Goal: Task Accomplishment & Management: Manage account settings

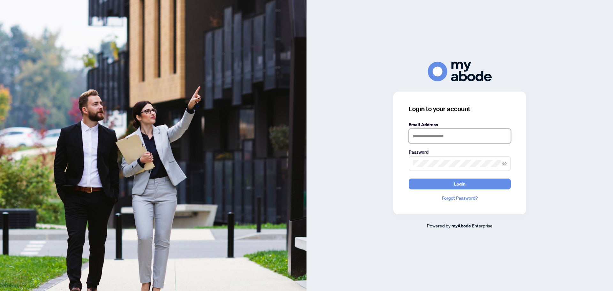
type input "**********"
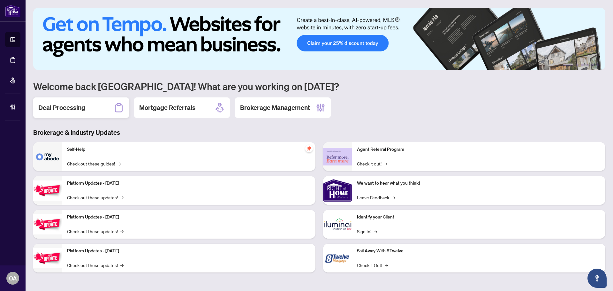
click at [84, 112] on h2 "Deal Processing" at bounding box center [61, 107] width 47 height 9
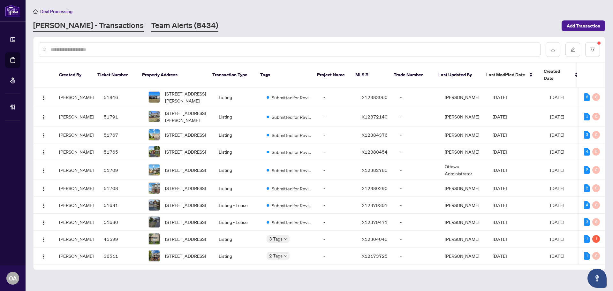
click at [155, 25] on link "Team Alerts (8434)" at bounding box center [184, 25] width 67 height 11
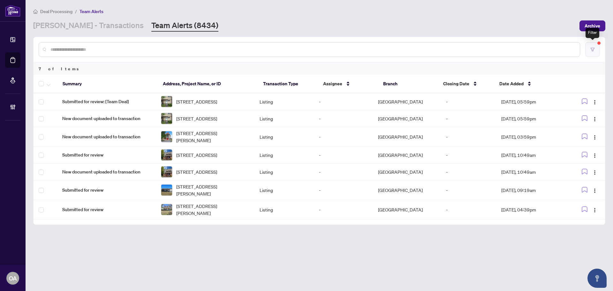
click at [593, 50] on icon "filter" at bounding box center [592, 49] width 4 height 4
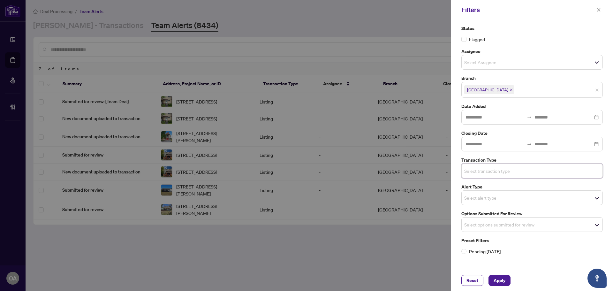
click at [547, 226] on span "Select options submitted for review" at bounding box center [532, 224] width 141 height 9
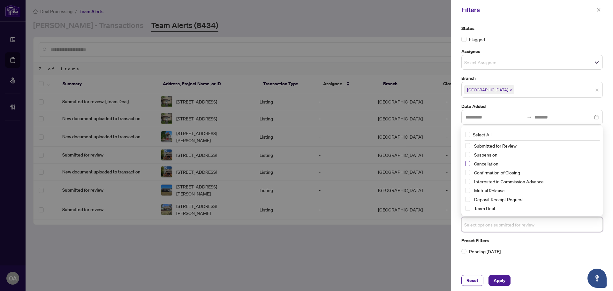
click at [468, 164] on span "Select Cancellation" at bounding box center [467, 163] width 5 height 5
click at [468, 190] on span "Select Mutual Release" at bounding box center [467, 190] width 5 height 5
click at [468, 152] on span "Select Suspension" at bounding box center [467, 154] width 5 height 5
click at [506, 285] on button "Apply" at bounding box center [499, 280] width 22 height 11
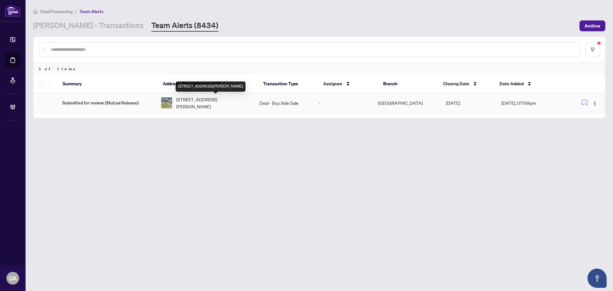
click at [202, 102] on span "[STREET_ADDRESS][PERSON_NAME]" at bounding box center [212, 103] width 73 height 14
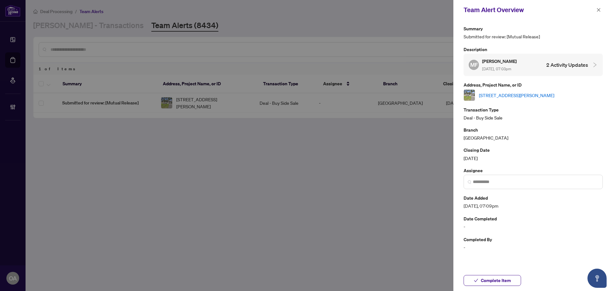
click at [509, 90] on div "[STREET_ADDRESS][PERSON_NAME]" at bounding box center [533, 94] width 139 height 11
click at [500, 97] on link "[STREET_ADDRESS][PERSON_NAME]" at bounding box center [516, 95] width 75 height 7
click at [598, 11] on icon "close" at bounding box center [598, 10] width 4 height 4
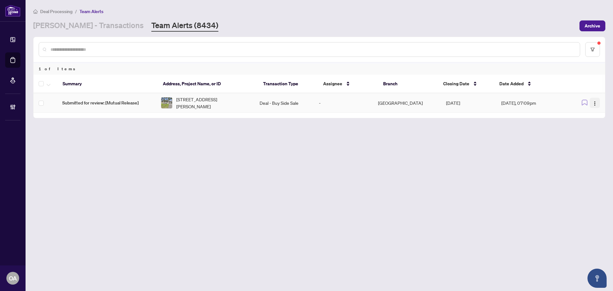
click at [593, 105] on img "button" at bounding box center [594, 103] width 5 height 5
drag, startPoint x: 585, startPoint y: 139, endPoint x: 567, endPoint y: 132, distance: 19.2
click at [585, 139] on span "Complete Item" at bounding box center [580, 135] width 30 height 7
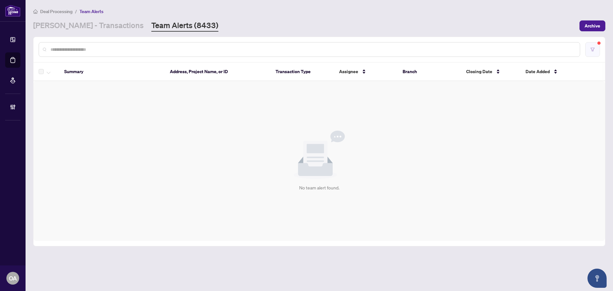
click at [597, 48] on button "button" at bounding box center [592, 49] width 15 height 15
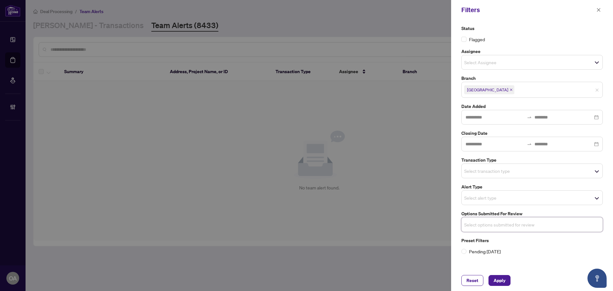
click at [508, 223] on input "search" at bounding box center [486, 225] width 45 height 8
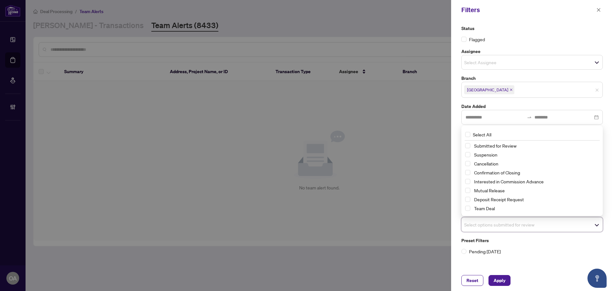
click at [551, 27] on label "Status" at bounding box center [531, 28] width 141 height 7
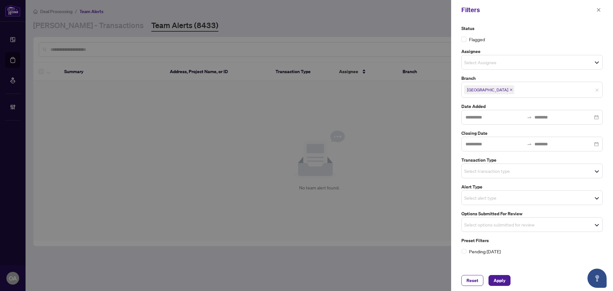
click at [488, 167] on span "Select transaction type" at bounding box center [532, 170] width 141 height 9
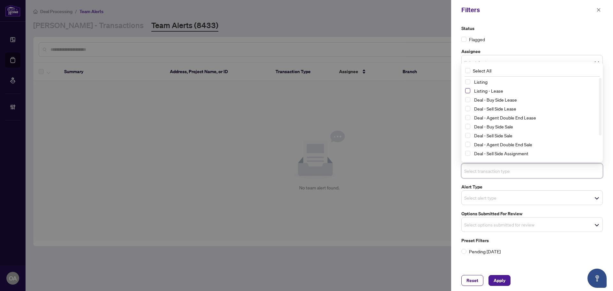
click at [465, 89] on span "Select Listing - Lease" at bounding box center [467, 90] width 5 height 5
click at [467, 81] on span "Select Listing" at bounding box center [467, 81] width 5 height 5
drag, startPoint x: 494, startPoint y: 272, endPoint x: 497, endPoint y: 276, distance: 5.9
click at [495, 273] on div "Reset Apply" at bounding box center [532, 280] width 162 height 21
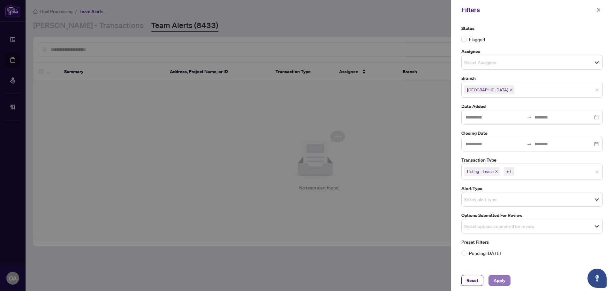
click at [498, 278] on span "Apply" at bounding box center [500, 280] width 12 height 10
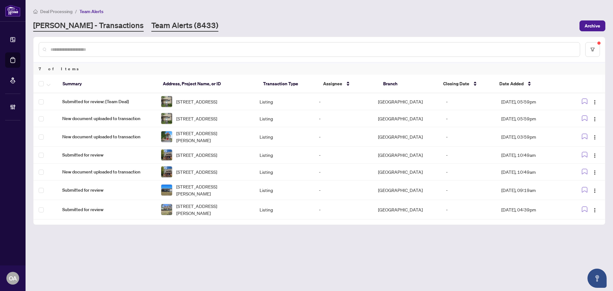
click at [57, 23] on link "[PERSON_NAME] - Transactions" at bounding box center [88, 25] width 110 height 11
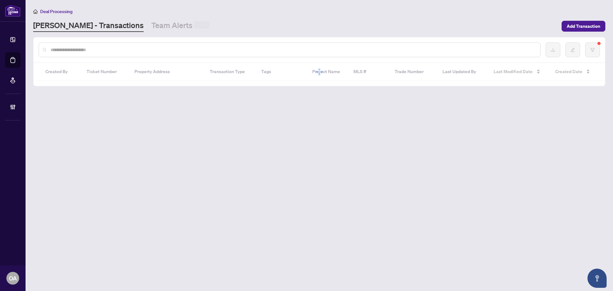
click at [75, 50] on input "text" at bounding box center [292, 49] width 485 height 7
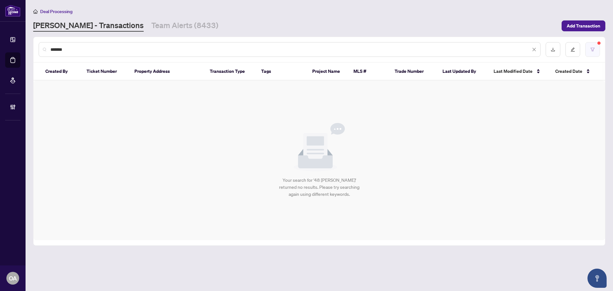
type input "*******"
click at [592, 49] on icon "filter" at bounding box center [592, 49] width 4 height 4
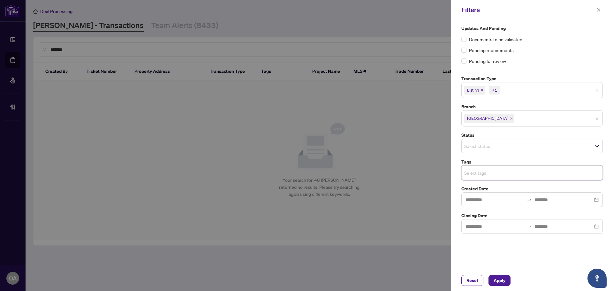
click at [596, 84] on div "Listing +1" at bounding box center [531, 90] width 141 height 16
click at [506, 278] on button "Apply" at bounding box center [499, 280] width 22 height 11
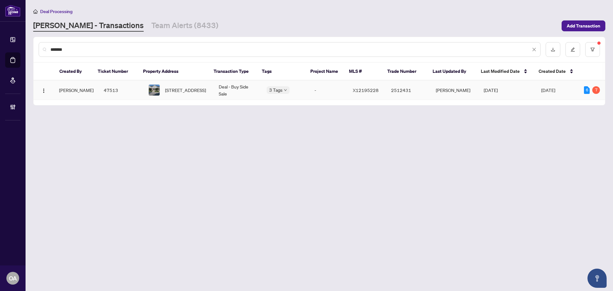
click at [177, 89] on span "48 Edenvale Dr, Ottawa, Ontario K2K 0A3, Canada" at bounding box center [185, 90] width 41 height 7
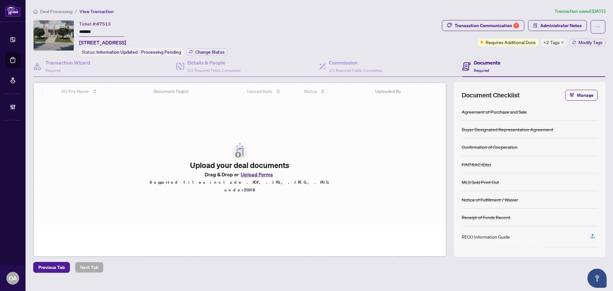
click at [562, 41] on icon "down" at bounding box center [562, 42] width 3 height 3
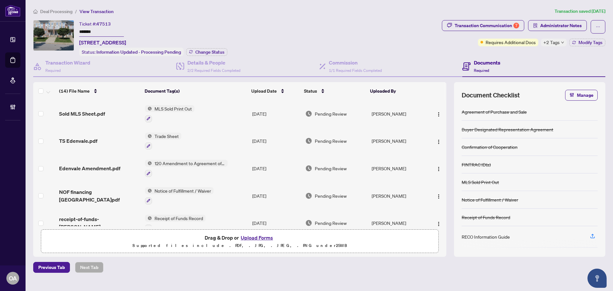
click at [414, 49] on div "Ticket #: 47513 ******* 48 Edenvale Dr, Ottawa, Ontario K2K 0A3, Canada Status:…" at bounding box center [236, 38] width 406 height 36
click at [219, 68] on span "2/2 Required Fields Completed" at bounding box center [213, 70] width 53 height 5
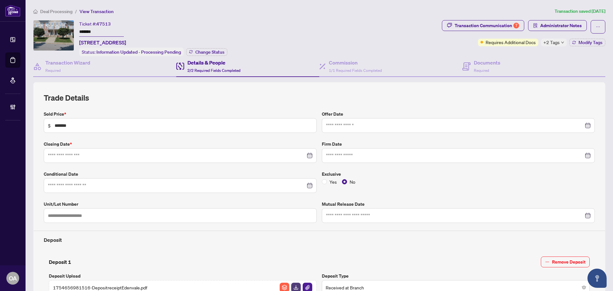
type input "**********"
click at [376, 68] on span "1/1 Required Fields Completed" at bounding box center [355, 70] width 53 height 5
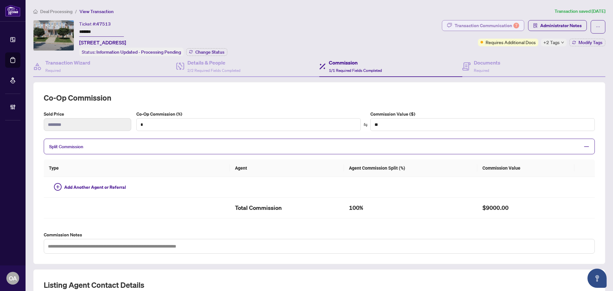
type input "*"
type input "******"
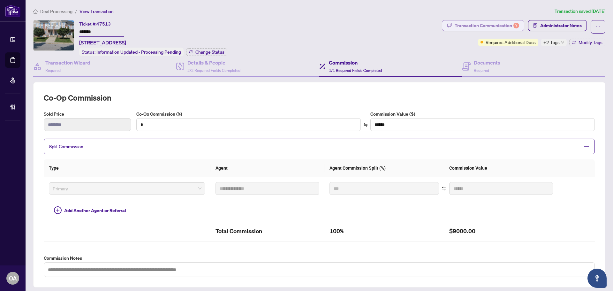
click at [487, 29] on div "Transaction Communication 7" at bounding box center [487, 25] width 64 height 10
type textarea "**********"
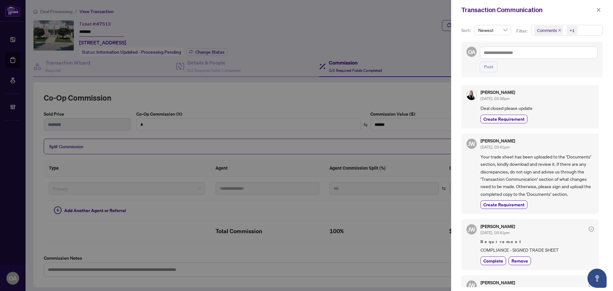
click at [558, 30] on icon "close" at bounding box center [559, 30] width 3 height 3
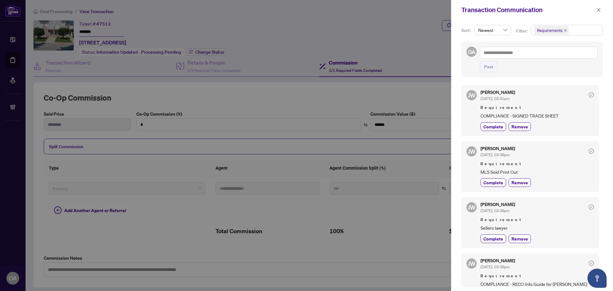
click at [583, 113] on span "COMPLIANCE - SIGNED TRADE SHEET" at bounding box center [536, 115] width 113 height 7
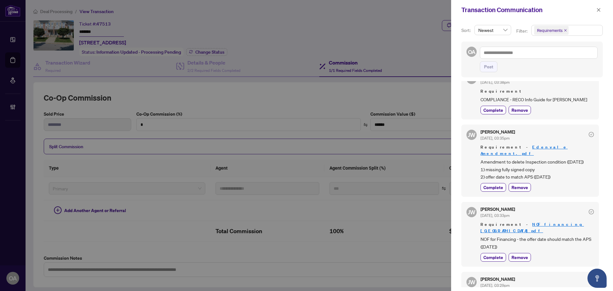
scroll to position [223, 0]
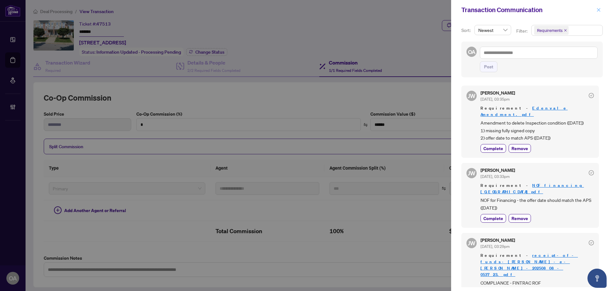
click at [597, 9] on icon "close" at bounding box center [598, 10] width 4 height 4
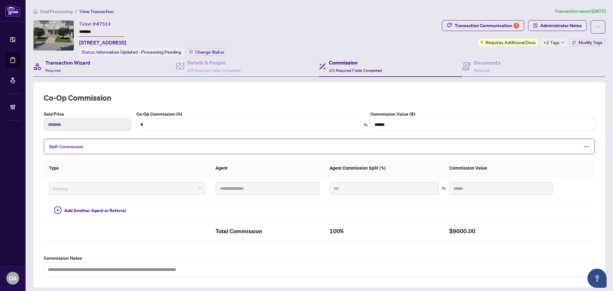
drag, startPoint x: 124, startPoint y: 62, endPoint x: 91, endPoint y: 68, distance: 33.4
click at [119, 64] on div "Transaction Wizard Required" at bounding box center [104, 66] width 143 height 21
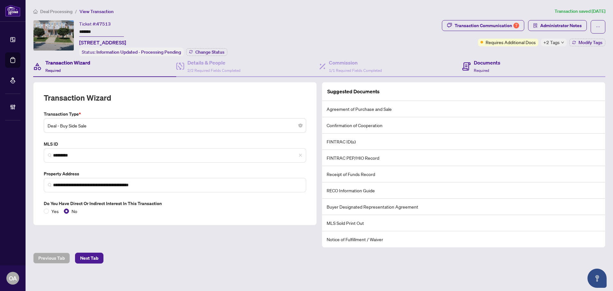
click at [465, 56] on div "Documents Required" at bounding box center [533, 66] width 143 height 21
click at [469, 66] on icon at bounding box center [466, 66] width 8 height 8
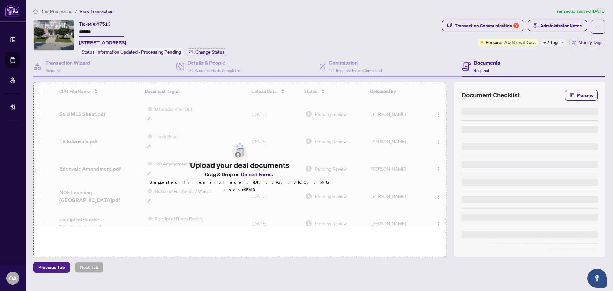
click at [469, 66] on icon at bounding box center [466, 66] width 8 height 8
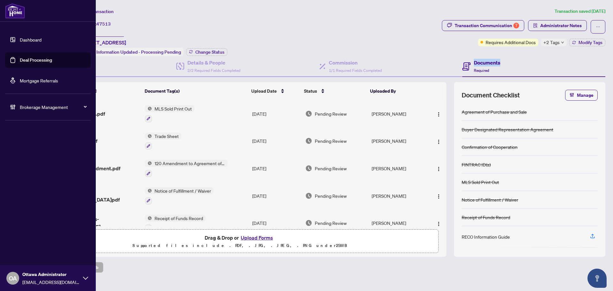
click at [20, 58] on link "Deal Processing" at bounding box center [36, 60] width 32 height 6
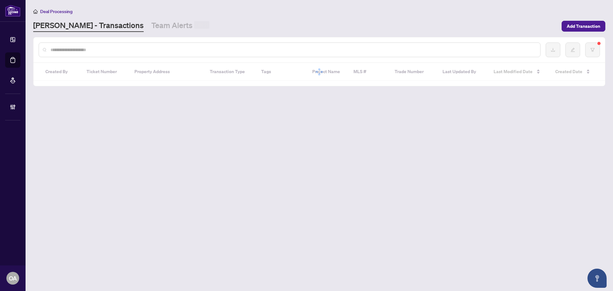
click at [114, 52] on input "text" at bounding box center [292, 49] width 485 height 7
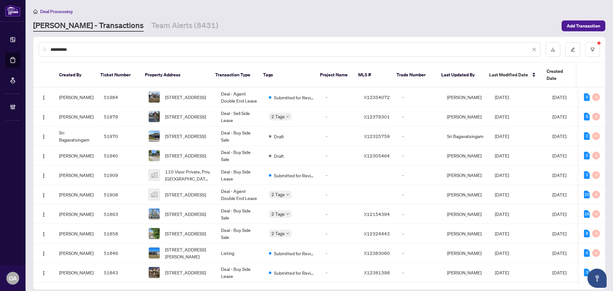
type input "**********"
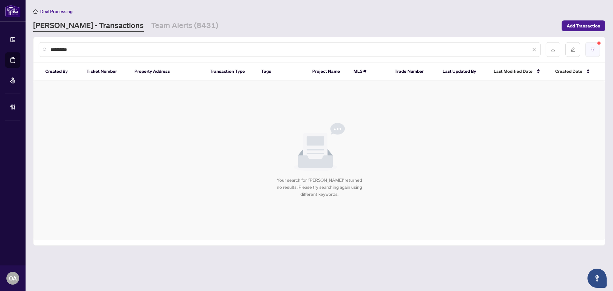
click at [588, 51] on button "button" at bounding box center [592, 49] width 15 height 15
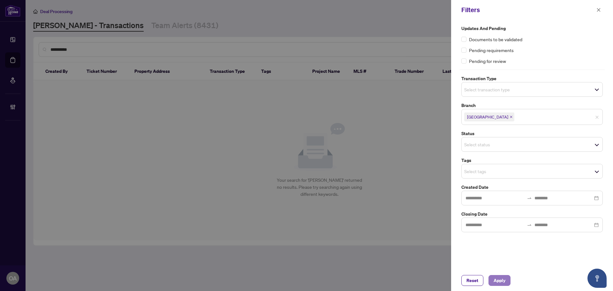
drag, startPoint x: 505, startPoint y: 278, endPoint x: 498, endPoint y: 279, distance: 7.1
click at [505, 278] on span "Apply" at bounding box center [500, 280] width 12 height 10
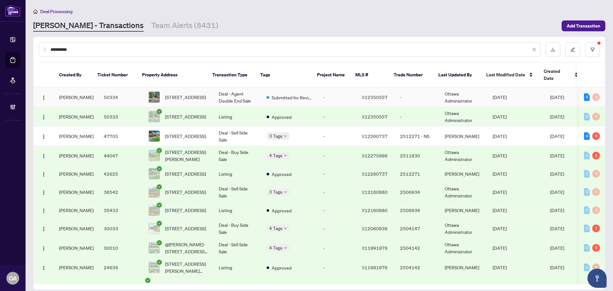
click at [214, 87] on td "Deal - Agent Double End Sale" at bounding box center [238, 96] width 48 height 19
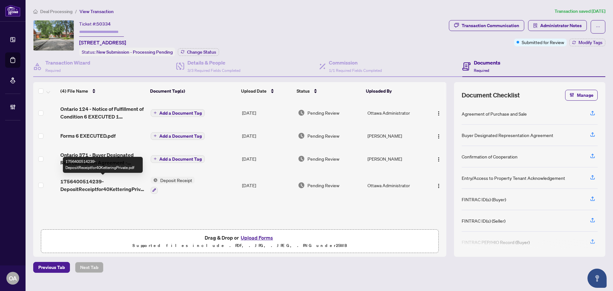
click at [103, 183] on span "1756400514239-DepositReceiptfor40KetteringPrivate.pdf" at bounding box center [102, 184] width 85 height 15
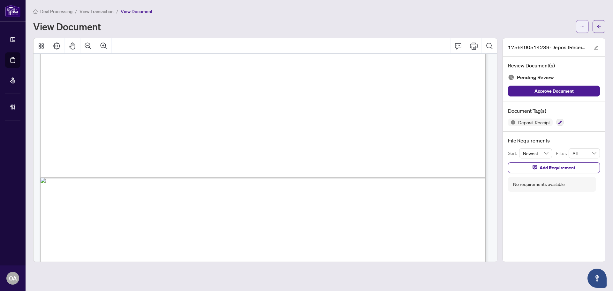
scroll to position [382, 0]
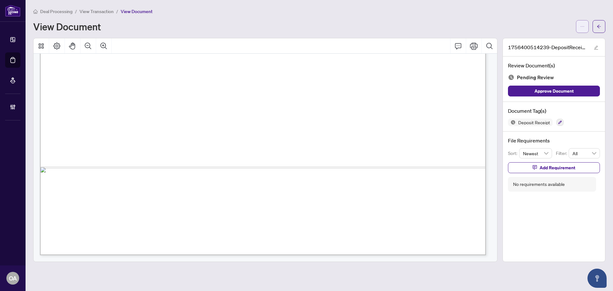
click at [581, 31] on button "button" at bounding box center [582, 26] width 13 height 13
click at [564, 41] on span "Download" at bounding box center [559, 40] width 49 height 7
click at [602, 26] on button "button" at bounding box center [598, 26] width 13 height 13
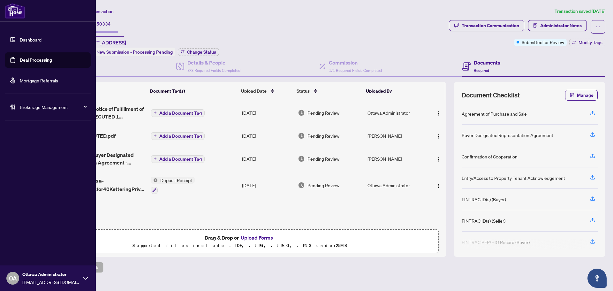
click at [20, 58] on link "Deal Processing" at bounding box center [36, 60] width 32 height 6
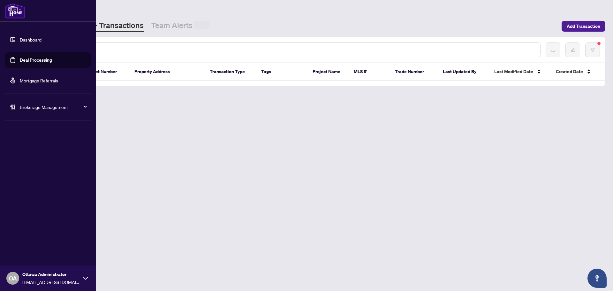
click at [104, 48] on input "text" at bounding box center [292, 49] width 485 height 7
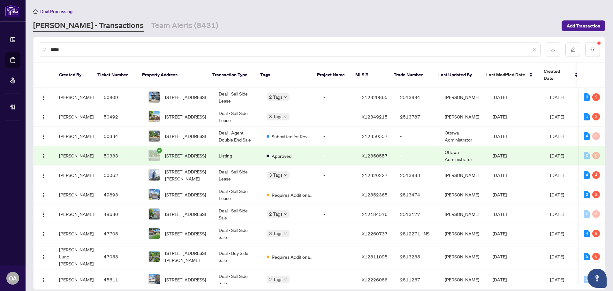
click at [231, 47] on input "*****" at bounding box center [290, 49] width 480 height 7
type input "**********"
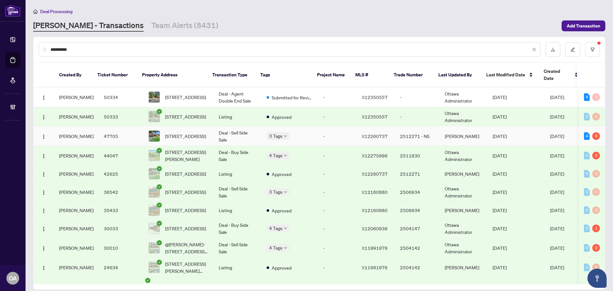
click at [182, 132] on span "101 Darlington Private, Ottawa, Ontario K1V 0X8, Canada" at bounding box center [185, 135] width 41 height 7
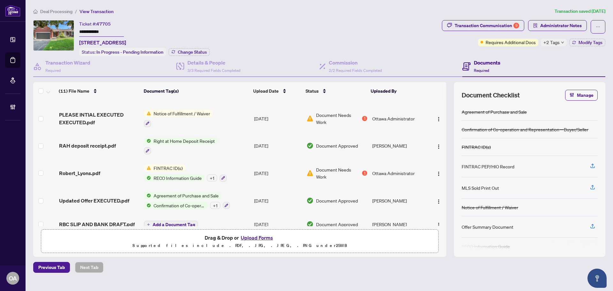
scroll to position [148, 0]
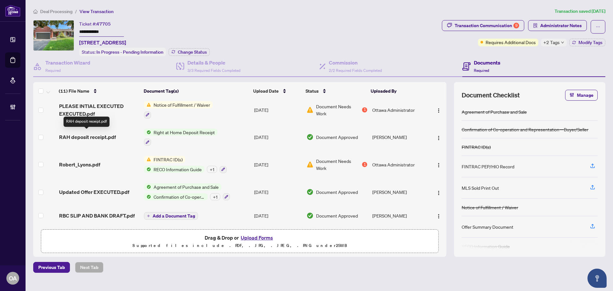
click at [90, 133] on span "RAH deposit receipt.pdf" at bounding box center [87, 137] width 57 height 8
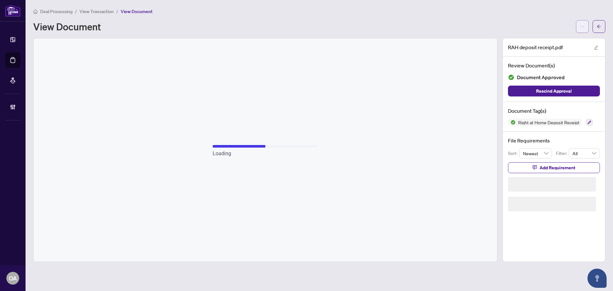
click at [582, 22] on span "button" at bounding box center [582, 26] width 4 height 10
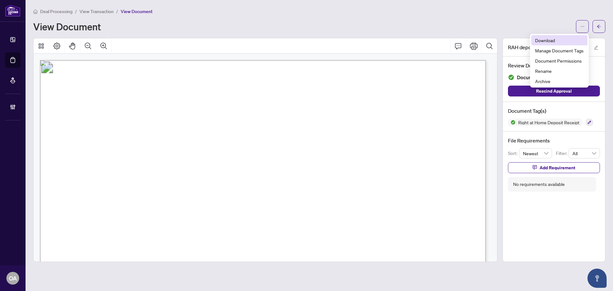
click at [560, 39] on span "Download" at bounding box center [559, 40] width 49 height 7
drag, startPoint x: 605, startPoint y: 27, endPoint x: 13, endPoint y: 59, distance: 592.7
click at [605, 27] on button "button" at bounding box center [598, 26] width 13 height 13
click at [13, 59] on icon at bounding box center [13, 60] width 6 height 6
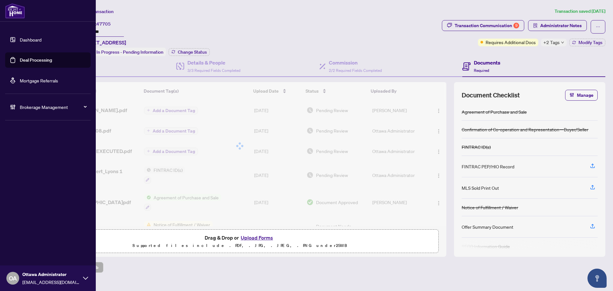
click at [25, 62] on link "Deal Processing" at bounding box center [36, 60] width 32 height 6
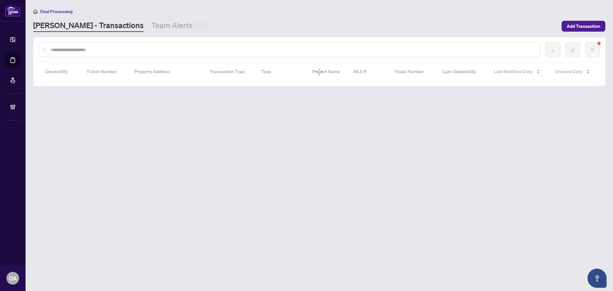
click at [119, 51] on input "text" at bounding box center [292, 49] width 485 height 7
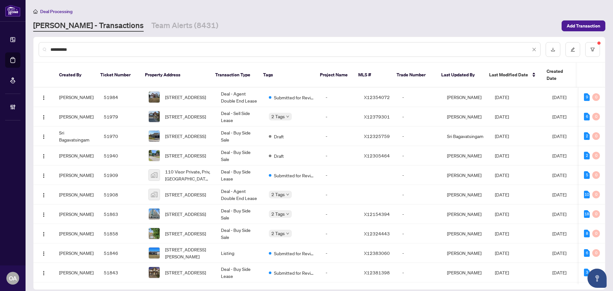
type input "**********"
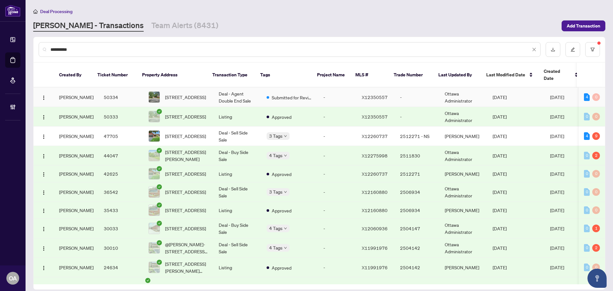
click at [239, 87] on td "Deal - Agent Double End Sale" at bounding box center [238, 96] width 48 height 19
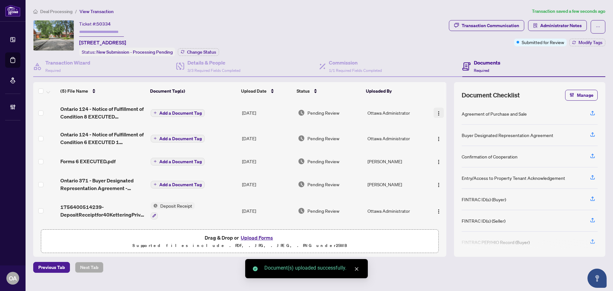
click at [436, 111] on img "button" at bounding box center [438, 113] width 5 height 5
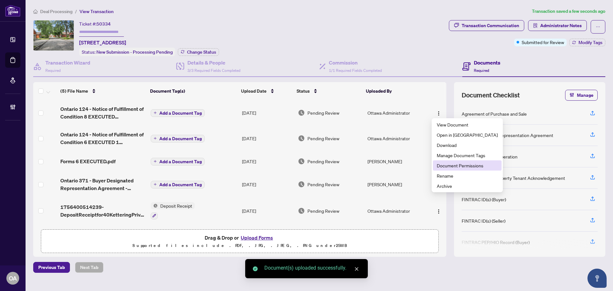
click at [444, 162] on span "Document Permissions" at bounding box center [467, 165] width 61 height 7
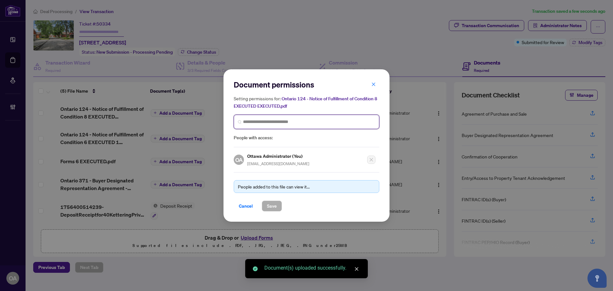
click at [277, 124] on input "search" at bounding box center [309, 121] width 132 height 7
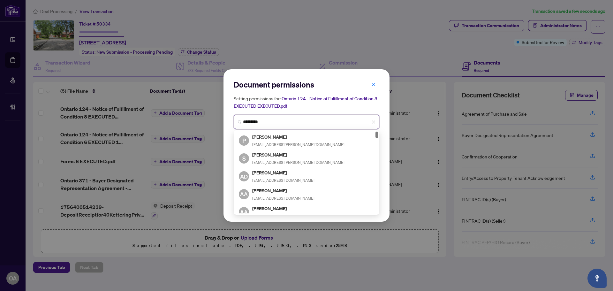
type input "**********"
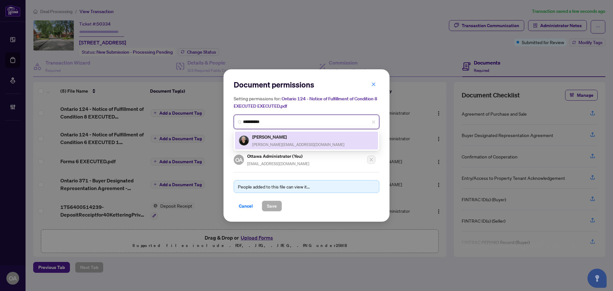
click at [291, 137] on div "Linda King linda@lindaking.com" at bounding box center [306, 140] width 135 height 15
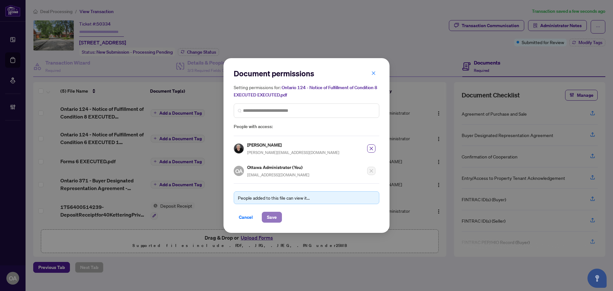
click at [270, 217] on span "Save" at bounding box center [272, 217] width 10 height 10
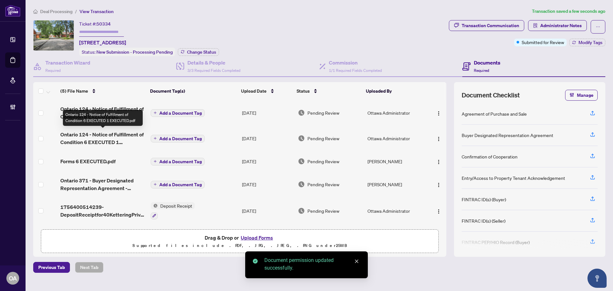
scroll to position [0, 0]
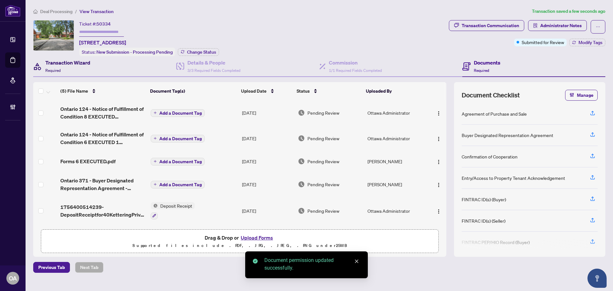
click at [69, 69] on div "Transaction Wizard Required" at bounding box center [67, 66] width 45 height 15
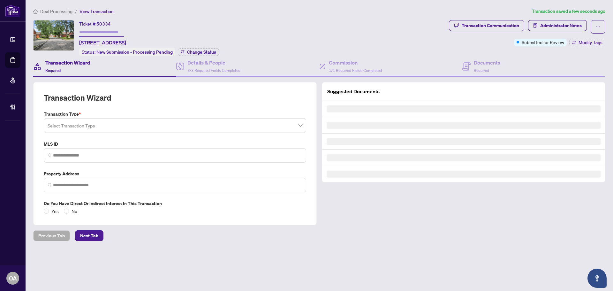
type input "*********"
type input "**********"
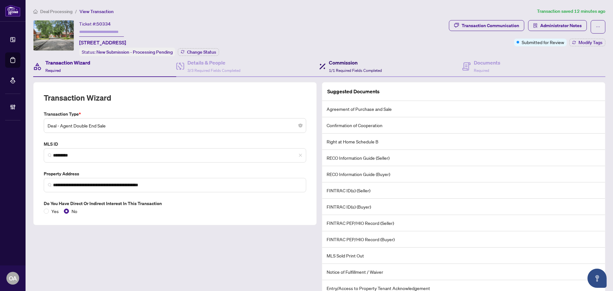
click at [357, 66] on div "Commission 1/1 Required Fields Completed" at bounding box center [355, 66] width 53 height 15
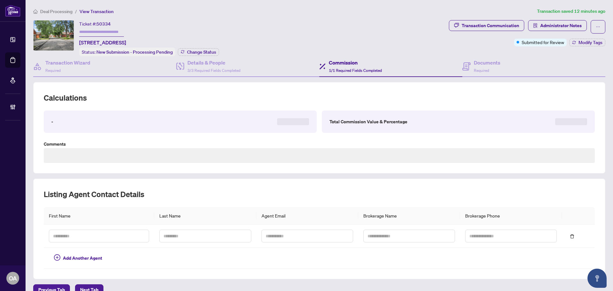
type textarea "**********"
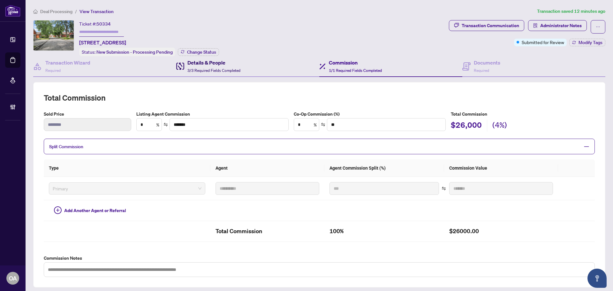
click at [238, 63] on h4 "Details & People" at bounding box center [213, 63] width 53 height 8
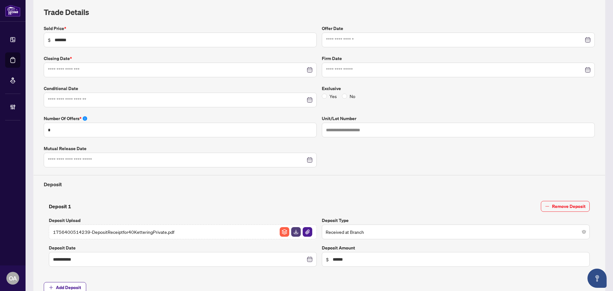
type input "**********"
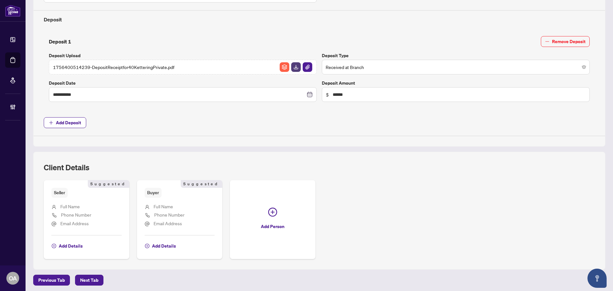
scroll to position [252, 0]
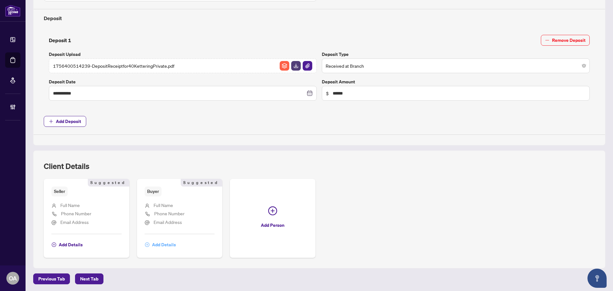
click at [167, 242] on span "Add Details" at bounding box center [164, 244] width 24 height 10
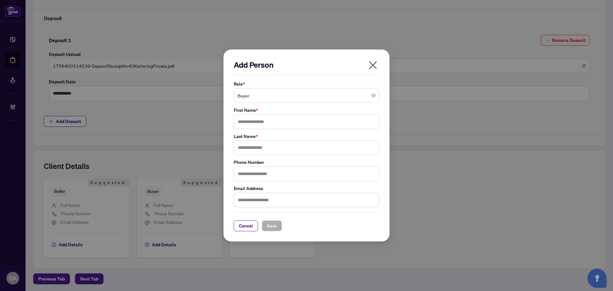
click at [272, 95] on span "Buyer" at bounding box center [307, 95] width 138 height 12
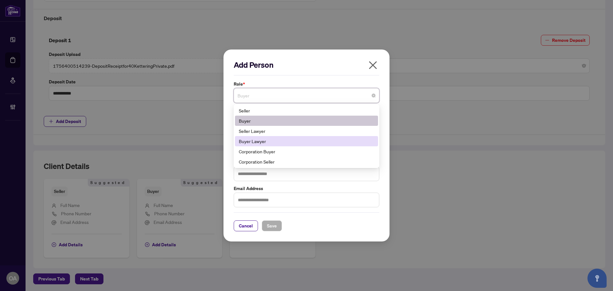
click at [266, 140] on div "Buyer Lawyer" at bounding box center [306, 141] width 135 height 7
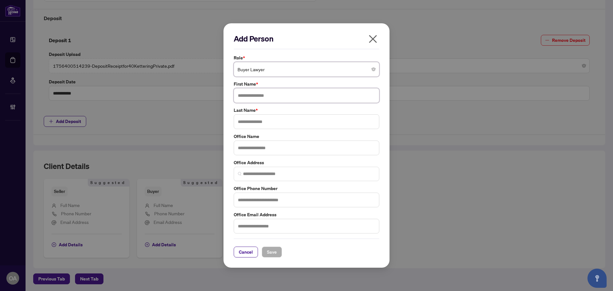
click at [262, 94] on input "text" at bounding box center [307, 95] width 146 height 15
type input "******"
type input "*******"
click at [260, 153] on input "text" at bounding box center [307, 147] width 146 height 15
type input "**********"
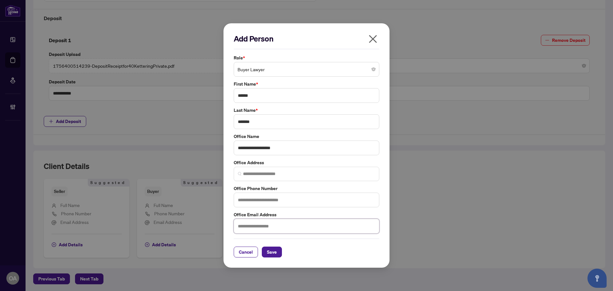
click at [264, 227] on input "text" at bounding box center [307, 226] width 146 height 15
paste input "**********"
type input "**********"
click at [280, 200] on input "text" at bounding box center [307, 199] width 146 height 15
type input "**********"
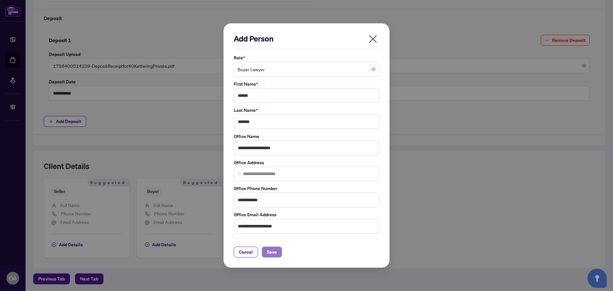
click at [268, 251] on span "Save" at bounding box center [272, 252] width 10 height 10
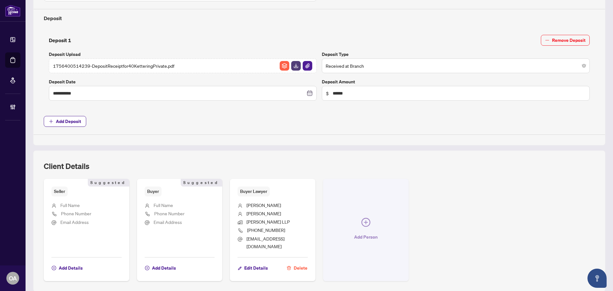
click at [345, 241] on button "Add Person" at bounding box center [366, 230] width 86 height 102
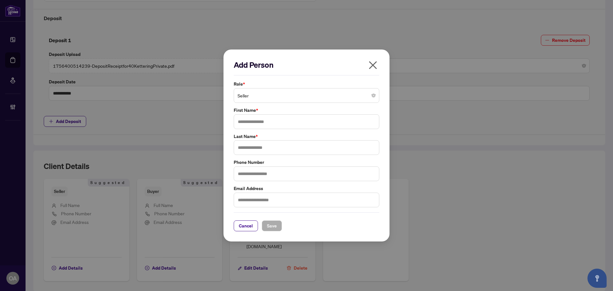
click at [302, 98] on span "Seller" at bounding box center [307, 95] width 138 height 12
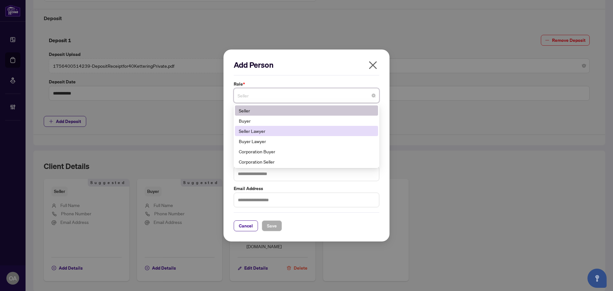
click at [267, 133] on div "Seller Lawyer" at bounding box center [306, 130] width 135 height 7
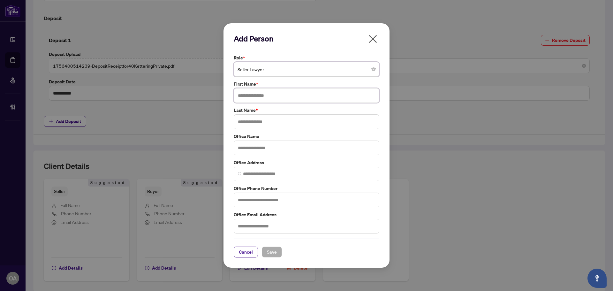
click at [261, 94] on input "text" at bounding box center [307, 95] width 146 height 15
type input "*****"
type input "********"
click at [274, 155] on input "text" at bounding box center [307, 147] width 146 height 15
paste input "**********"
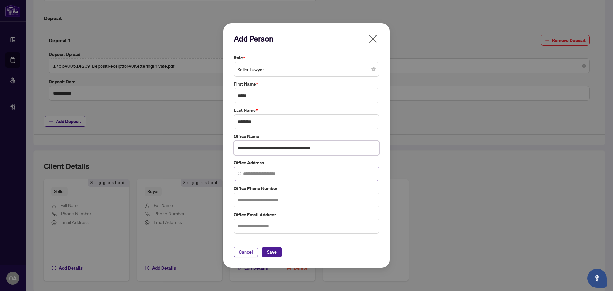
click at [272, 178] on span at bounding box center [307, 174] width 146 height 14
type input "**********"
click at [264, 200] on input "text" at bounding box center [307, 199] width 146 height 15
type input "**********"
drag, startPoint x: 290, startPoint y: 226, endPoint x: 266, endPoint y: 240, distance: 27.9
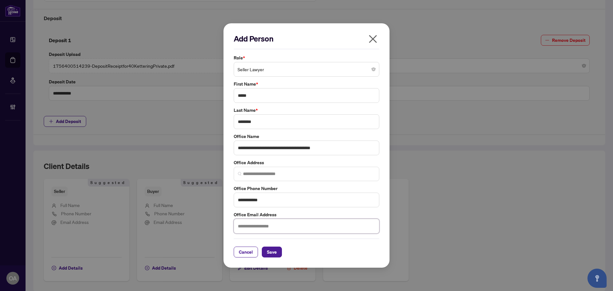
click at [290, 226] on input "text" at bounding box center [307, 226] width 146 height 15
paste input "**********"
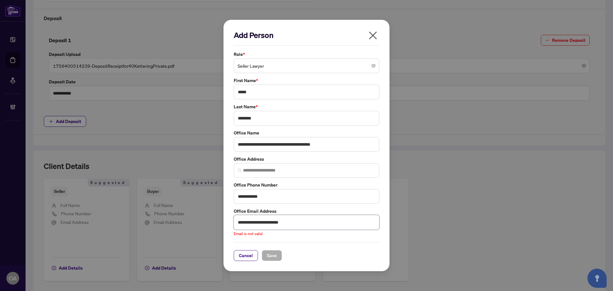
click at [300, 225] on input "**********" at bounding box center [307, 222] width 146 height 15
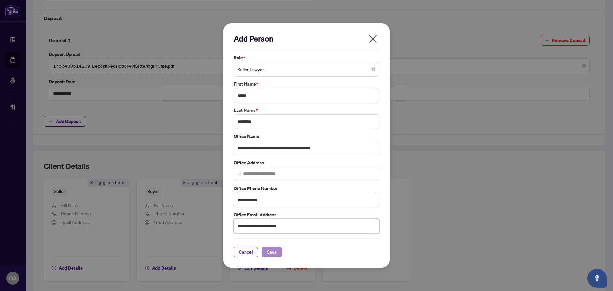
type input "**********"
click at [273, 253] on span "Save" at bounding box center [272, 252] width 10 height 10
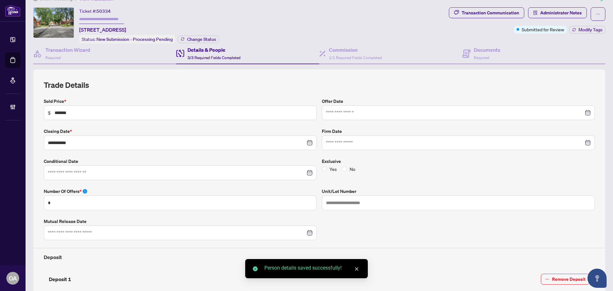
scroll to position [0, 0]
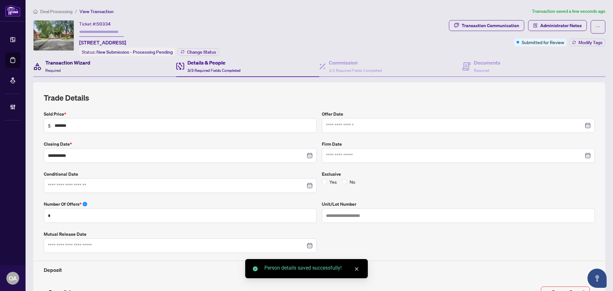
click at [83, 69] on div "Transaction Wizard Required" at bounding box center [67, 66] width 45 height 15
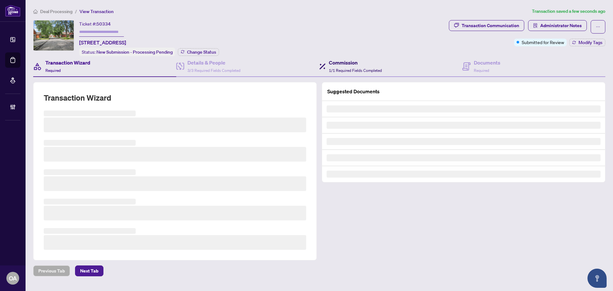
click at [363, 62] on h4 "Commission" at bounding box center [355, 63] width 53 height 8
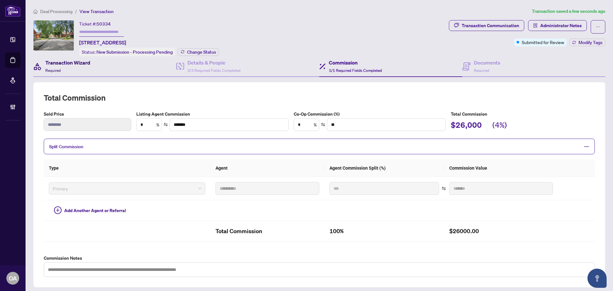
click at [80, 71] on div "Transaction Wizard Required" at bounding box center [67, 66] width 45 height 15
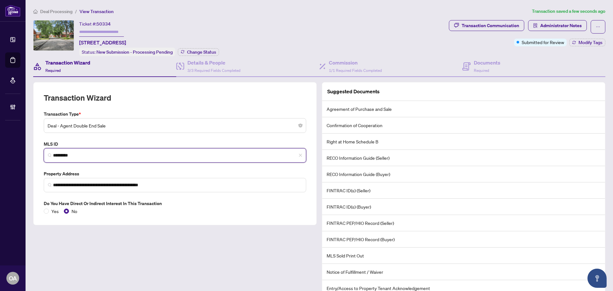
click at [68, 157] on input "*********" at bounding box center [177, 155] width 249 height 7
click at [68, 156] on input "*********" at bounding box center [177, 155] width 249 height 7
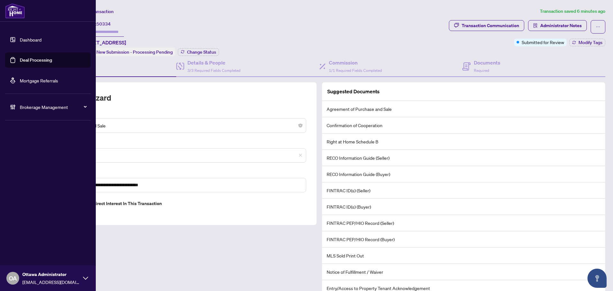
drag, startPoint x: 12, startPoint y: 58, endPoint x: 80, endPoint y: 58, distance: 67.7
click at [20, 58] on link "Deal Processing" at bounding box center [36, 60] width 32 height 6
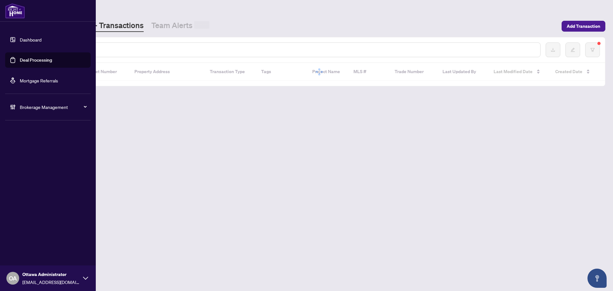
click at [122, 51] on input "text" at bounding box center [292, 49] width 485 height 7
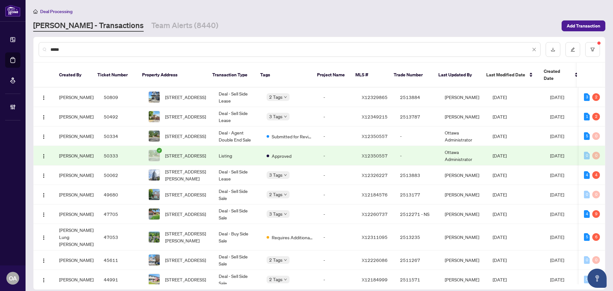
drag, startPoint x: 118, startPoint y: 46, endPoint x: -17, endPoint y: 50, distance: 135.4
click at [0, 50] on html "Dashboard Deal Processing Mortgage Referrals Brokerage Management OA Ottawa Adm…" at bounding box center [306, 145] width 613 height 291
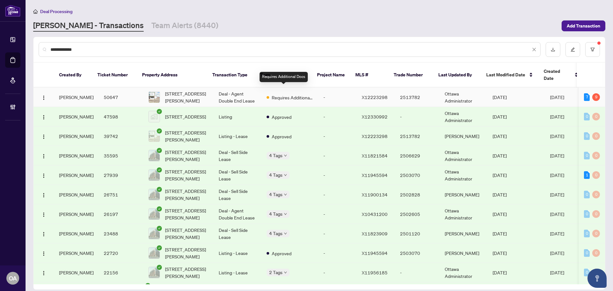
type input "**********"
click at [176, 91] on span "1525 Michael St, Ottawa, Ontario K1B 3T3, Canada" at bounding box center [186, 97] width 43 height 14
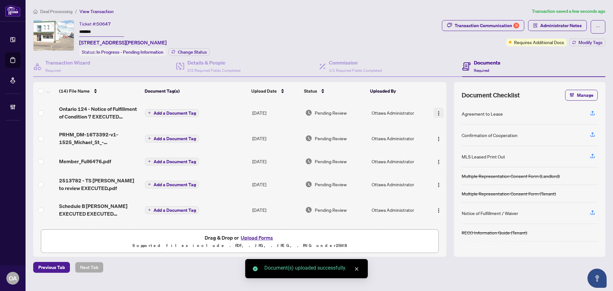
click at [438, 111] on img "button" at bounding box center [438, 113] width 5 height 5
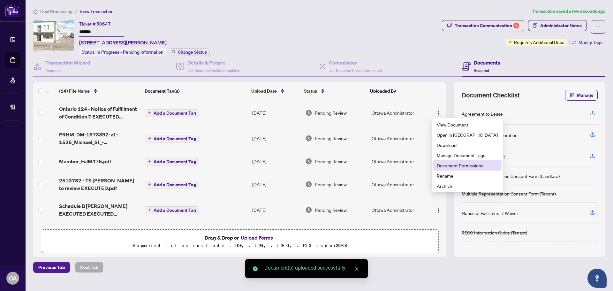
click at [441, 164] on span "Document Permissions" at bounding box center [467, 165] width 61 height 7
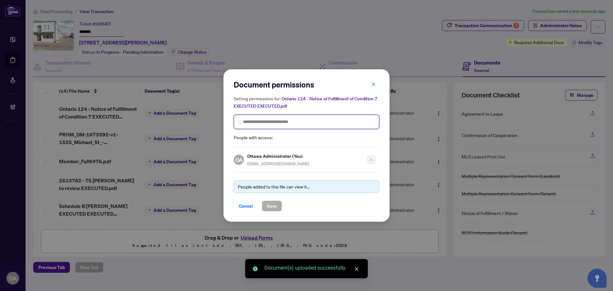
click at [262, 122] on input "search" at bounding box center [309, 121] width 132 height 7
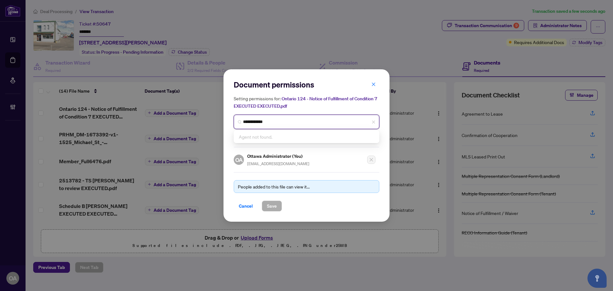
type input "**********"
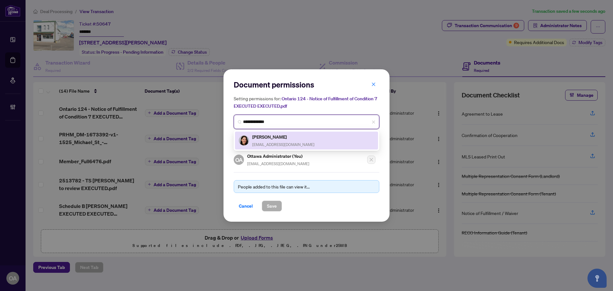
click at [283, 140] on div "Melanie Tasse realtor.tasse@gmail.com" at bounding box center [283, 140] width 62 height 15
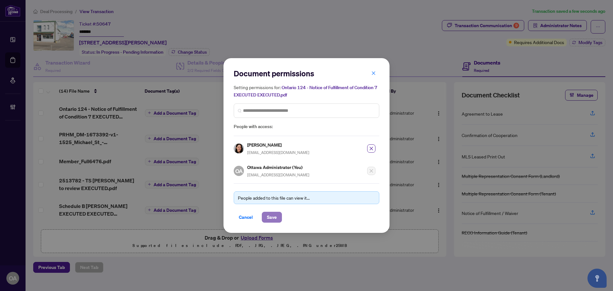
drag, startPoint x: 265, startPoint y: 219, endPoint x: 274, endPoint y: 219, distance: 8.9
click at [265, 219] on button "Save" at bounding box center [272, 217] width 20 height 11
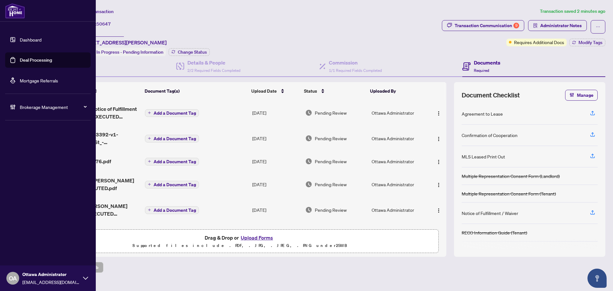
click at [20, 60] on link "Deal Processing" at bounding box center [36, 60] width 32 height 6
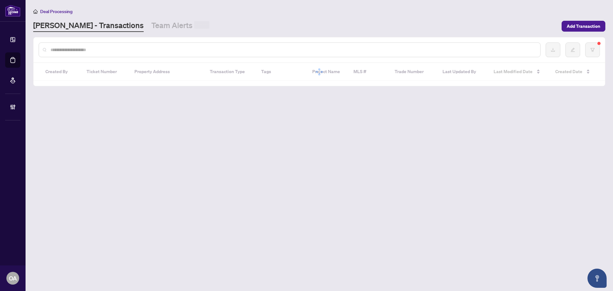
click at [129, 54] on div at bounding box center [290, 49] width 502 height 15
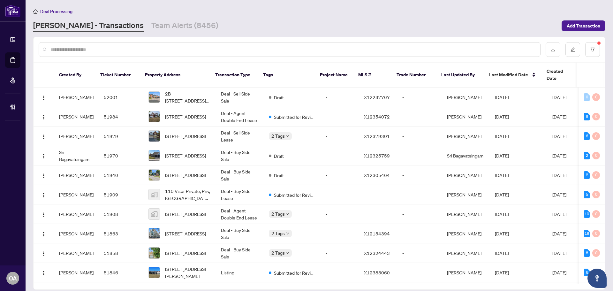
click at [130, 45] on div at bounding box center [290, 49] width 502 height 15
click at [121, 53] on div at bounding box center [290, 49] width 502 height 15
click at [101, 50] on input "text" at bounding box center [292, 49] width 485 height 7
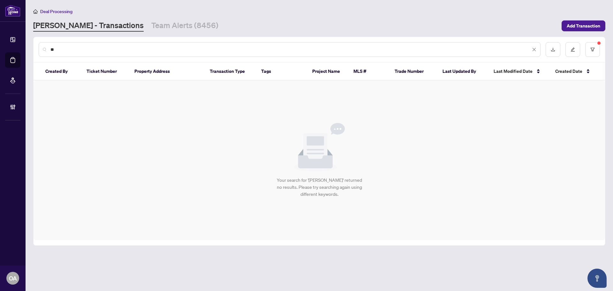
type input "*"
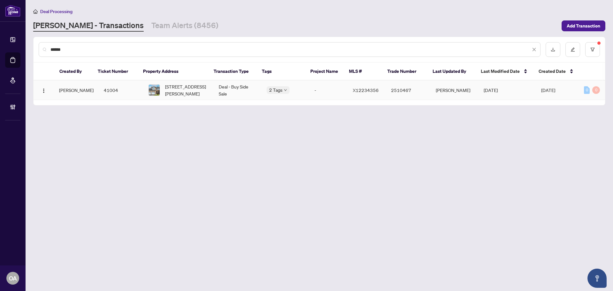
type input "******"
click at [195, 90] on span "27 Desmond Trudeau Dr, Arnprior, Ontario, Canada" at bounding box center [186, 90] width 43 height 14
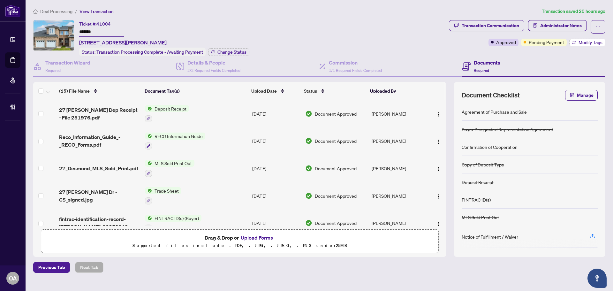
click at [592, 44] on span "Modify Tags" at bounding box center [590, 42] width 24 height 4
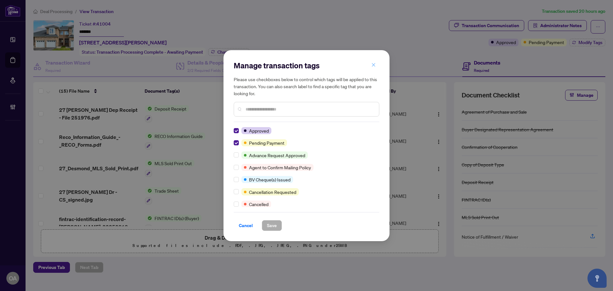
click at [376, 64] on button "button" at bounding box center [373, 65] width 13 height 11
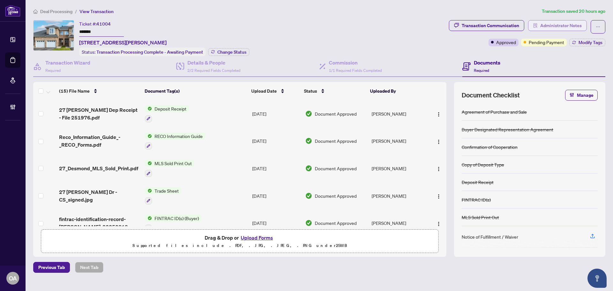
click at [559, 24] on span "Administrator Notes" at bounding box center [560, 25] width 41 height 10
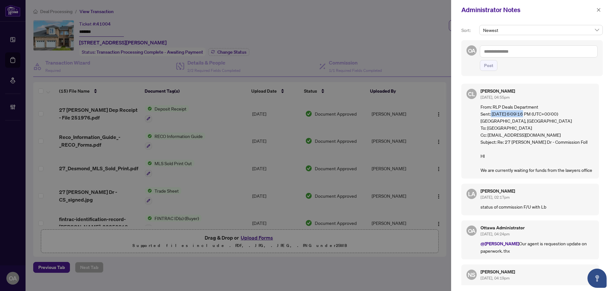
drag, startPoint x: 490, startPoint y: 115, endPoint x: 546, endPoint y: 115, distance: 56.5
click at [543, 115] on deals\@myintegrity\ "Sent: Monday, September 1, 2025 6:09:16 PM (UTC+00:00) Monrovia, Reykjavik To: …" at bounding box center [536, 141] width 113 height 63
click at [546, 115] on deals\@myintegrity\ "Sent: Monday, September 1, 2025 6:09:16 PM (UTC+00:00) Monrovia, Reykjavik To: …" at bounding box center [536, 141] width 113 height 63
drag, startPoint x: 494, startPoint y: 143, endPoint x: 556, endPoint y: 142, distance: 61.9
click at [546, 142] on ymittal593\@gmail\ "Subject: Re: 27 Desmond Trudeau Dr - Commission Foll HI We are currently waitin…" at bounding box center [536, 155] width 113 height 35
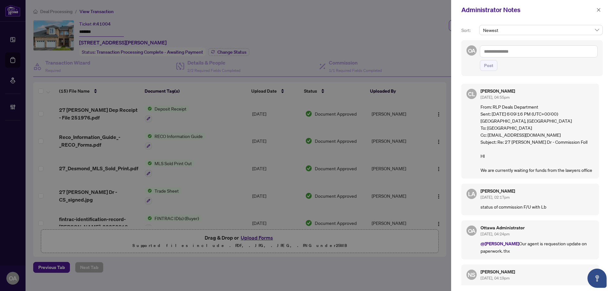
click at [557, 142] on ymittal593\@gmail\ "Subject: Re: 27 Desmond Trudeau Dr - Commission Foll HI We are currently waitin…" at bounding box center [536, 155] width 113 height 35
drag, startPoint x: 494, startPoint y: 167, endPoint x: 575, endPoint y: 167, distance: 80.1
click at [574, 167] on p "From: RLP Deals Department Sent: Monday, September 1, 2025 6:09:16 PM (UTC+00:0…" at bounding box center [536, 138] width 113 height 70
click at [577, 167] on ymittal593\@gmail\ "Subject: Re: 27 Desmond Trudeau Dr - Commission Foll HI We are currently waitin…" at bounding box center [536, 155] width 113 height 35
click at [509, 173] on p "From: RLP Deals Department Sent: Monday, September 1, 2025 6:09:16 PM (UTC+00:0…" at bounding box center [536, 138] width 113 height 70
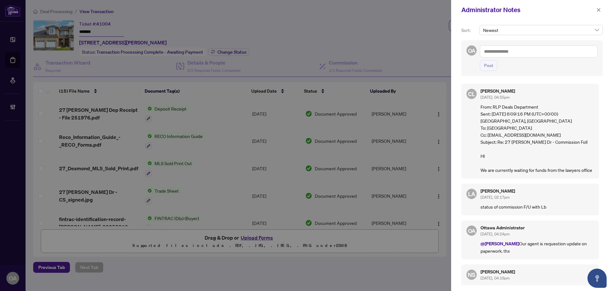
click at [509, 173] on p "From: RLP Deals Department Sent: Monday, September 1, 2025 6:09:16 PM (UTC+00:0…" at bounding box center [536, 138] width 113 height 70
click at [524, 162] on p "From: RLP Deals Department Sent: Monday, September 1, 2025 6:09:16 PM (UTC+00:0…" at bounding box center [536, 138] width 113 height 70
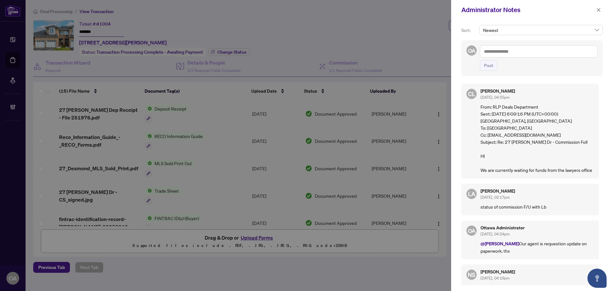
click at [536, 162] on p "From: RLP Deals Department Sent: Monday, September 1, 2025 6:09:16 PM (UTC+00:0…" at bounding box center [536, 138] width 113 height 70
click at [537, 162] on p "From: RLP Deals Department Sent: Monday, September 1, 2025 6:09:16 PM (UTC+00:0…" at bounding box center [536, 138] width 113 height 70
drag, startPoint x: 509, startPoint y: 11, endPoint x: 472, endPoint y: 11, distance: 36.7
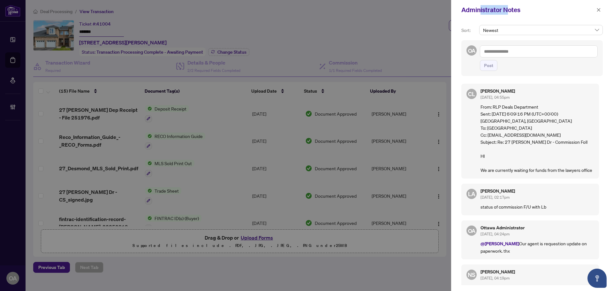
click at [473, 11] on div "Administrator Notes" at bounding box center [527, 10] width 133 height 10
click at [472, 11] on div "Administrator Notes" at bounding box center [527, 10] width 133 height 10
click at [473, 11] on div "Administrator Notes" at bounding box center [527, 10] width 133 height 10
click at [487, 12] on div "Administrator Notes" at bounding box center [527, 10] width 133 height 10
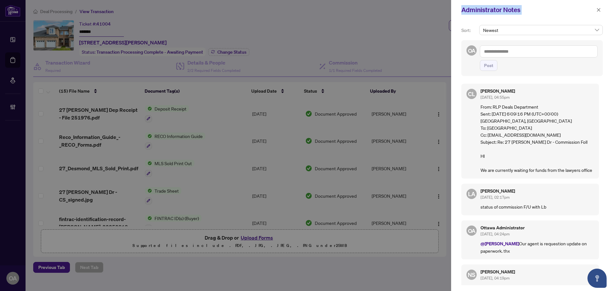
click at [487, 12] on div "Administrator Notes" at bounding box center [527, 10] width 133 height 10
click at [487, 15] on div "Administrator Notes" at bounding box center [532, 10] width 162 height 20
click at [487, 13] on div "Administrator Notes" at bounding box center [527, 10] width 133 height 10
drag, startPoint x: 516, startPoint y: 10, endPoint x: 463, endPoint y: 10, distance: 53.0
click at [463, 10] on div "Administrator Notes" at bounding box center [527, 10] width 133 height 10
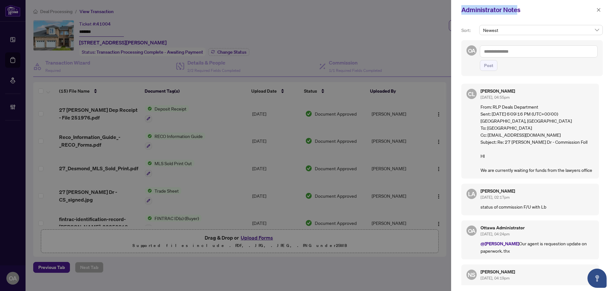
click at [463, 10] on div "Administrator Notes" at bounding box center [527, 10] width 133 height 10
click at [471, 10] on div "Administrator Notes" at bounding box center [527, 10] width 133 height 10
click at [472, 10] on div "Administrator Notes" at bounding box center [527, 10] width 133 height 10
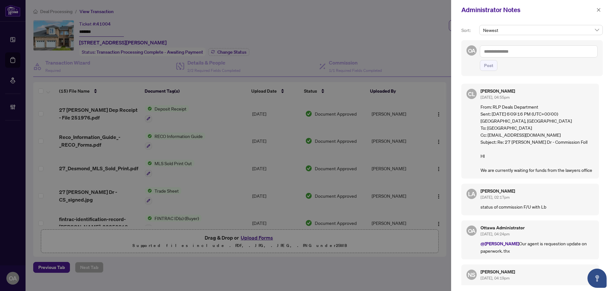
click at [496, 8] on div "Administrator Notes" at bounding box center [527, 10] width 133 height 10
click at [488, 9] on div "Administrator Notes" at bounding box center [527, 10] width 133 height 10
click at [487, 9] on div "Administrator Notes" at bounding box center [527, 10] width 133 height 10
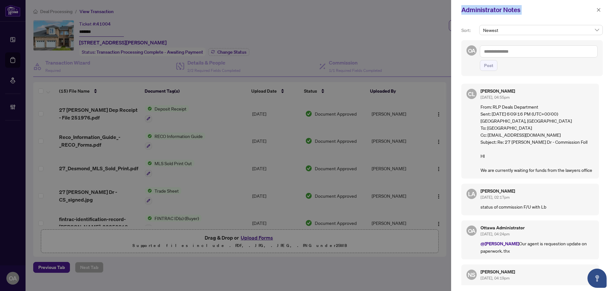
click at [509, 9] on div "Administrator Notes" at bounding box center [527, 10] width 133 height 10
click at [510, 9] on div "Administrator Notes" at bounding box center [527, 10] width 133 height 10
click at [512, 9] on div "Administrator Notes" at bounding box center [527, 10] width 133 height 10
click at [486, 9] on div "Administrator Notes" at bounding box center [527, 10] width 133 height 10
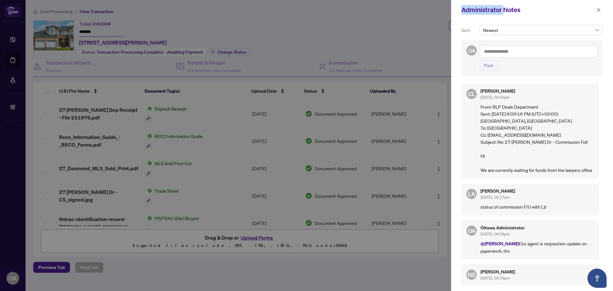
click at [486, 9] on div "Administrator Notes" at bounding box center [527, 10] width 133 height 10
click at [506, 9] on div "Administrator Notes" at bounding box center [527, 10] width 133 height 10
click at [500, 10] on div "Administrator Notes" at bounding box center [527, 10] width 133 height 10
drag, startPoint x: 520, startPoint y: 10, endPoint x: 464, endPoint y: 11, distance: 56.5
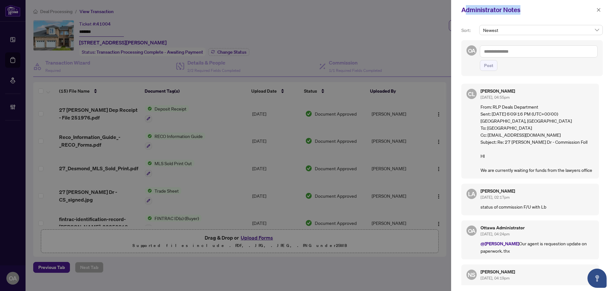
click at [464, 11] on div "Administrator Notes" at bounding box center [527, 10] width 133 height 10
click at [485, 11] on div "Administrator Notes" at bounding box center [527, 10] width 133 height 10
click at [489, 10] on div "Administrator Notes" at bounding box center [527, 10] width 133 height 10
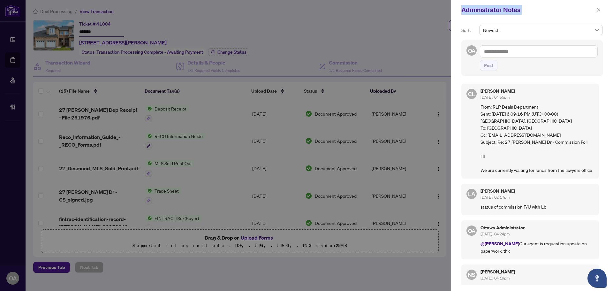
click at [489, 10] on div "Administrator Notes" at bounding box center [527, 10] width 133 height 10
click at [505, 10] on div "Administrator Notes" at bounding box center [527, 10] width 133 height 10
click at [517, 10] on div "Administrator Notes" at bounding box center [527, 10] width 133 height 10
drag, startPoint x: 518, startPoint y: 10, endPoint x: 479, endPoint y: 10, distance: 38.6
click at [479, 10] on div "Administrator Notes" at bounding box center [527, 10] width 133 height 10
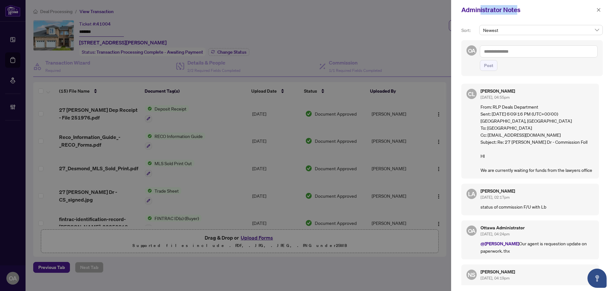
click at [479, 10] on div "Administrator Notes" at bounding box center [527, 10] width 133 height 10
drag, startPoint x: 497, startPoint y: 175, endPoint x: 489, endPoint y: 94, distance: 81.1
click at [489, 95] on div "Connie Law Sep/02/2025, 04:55pm From: RLP Deals Department Sent: Monday, Septem…" at bounding box center [536, 131] width 113 height 85
drag, startPoint x: 515, startPoint y: 190, endPoint x: 507, endPoint y: 171, distance: 20.3
click at [507, 171] on div "CL Connie Law Sep/02/2025, 04:55pm From: RLP Deals Department Sent: Monday, Sep…" at bounding box center [530, 131] width 138 height 95
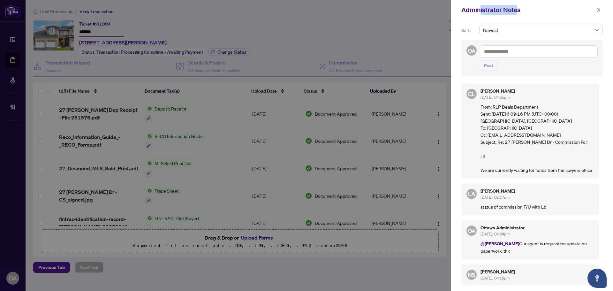
click at [507, 173] on ymittal593\@gmail\ "Subject: Re: 27 Desmond Trudeau Dr - Commission Foll HI We are currently waitin…" at bounding box center [536, 155] width 113 height 35
click at [511, 173] on p "From: RLP Deals Department Sent: Monday, September 1, 2025 6:09:16 PM (UTC+00:0…" at bounding box center [536, 138] width 113 height 70
drag, startPoint x: 510, startPoint y: 182, endPoint x: 478, endPoint y: 105, distance: 83.4
click at [480, 108] on div "CL Connie Law Sep/02/2025, 04:55pm From: RLP Deals Department Sent: Monday, Sep…" at bounding box center [530, 131] width 138 height 95
click at [466, 103] on div "CL Connie Law Sep/02/2025, 04:55pm From: RLP Deals Department Sent: Monday, Sep…" at bounding box center [530, 131] width 138 height 95
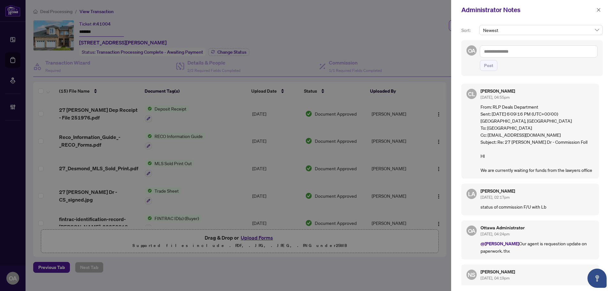
drag, startPoint x: 467, startPoint y: 86, endPoint x: 507, endPoint y: 189, distance: 110.4
click at [507, 178] on div "CL Connie Law Sep/02/2025, 04:55pm From: RLP Deals Department Sent: Monday, Sep…" at bounding box center [530, 131] width 138 height 95
click at [515, 173] on p "From: RLP Deals Department Sent: Monday, September 1, 2025 6:09:16 PM (UTC+00:0…" at bounding box center [536, 138] width 113 height 70
click at [516, 173] on p "From: RLP Deals Department Sent: Monday, September 1, 2025 6:09:16 PM (UTC+00:0…" at bounding box center [536, 138] width 113 height 70
drag, startPoint x: 517, startPoint y: 184, endPoint x: 455, endPoint y: 96, distance: 107.2
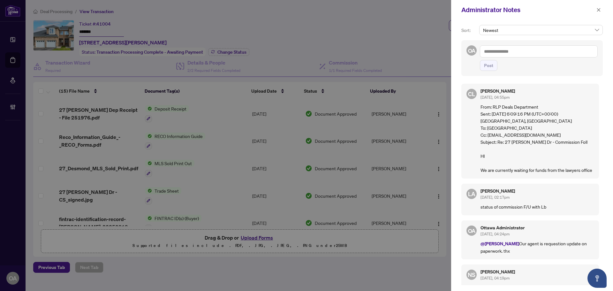
click at [455, 96] on div "Sort: Newest OA Post CL Connie Law Sep/02/2025, 04:55pm From: RLP Deals Departm…" at bounding box center [532, 155] width 162 height 271
click at [476, 135] on div "CL Connie Law Sep/02/2025, 04:55pm From: RLP Deals Department Sent: Monday, Sep…" at bounding box center [530, 131] width 138 height 95
click at [510, 178] on div "CL Connie Law Sep/02/2025, 04:55pm From: RLP Deals Department Sent: Monday, Sep…" at bounding box center [530, 131] width 138 height 95
drag, startPoint x: 497, startPoint y: 176, endPoint x: 469, endPoint y: 77, distance: 102.8
click at [469, 77] on div "Sort: Newest OA Post CL Connie Law Sep/02/2025, 04:55pm From: RLP Deals Departm…" at bounding box center [532, 155] width 162 height 271
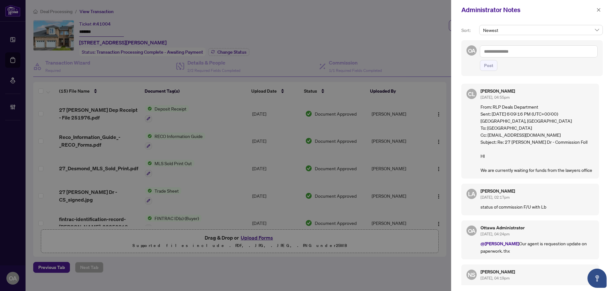
click at [477, 137] on div "CL Connie Law Sep/02/2025, 04:55pm From: RLP Deals Department Sent: Monday, Sep…" at bounding box center [530, 131] width 138 height 95
click at [473, 140] on div "CL Connie Law Sep/02/2025, 04:55pm From: RLP Deals Department Sent: Monday, Sep…" at bounding box center [530, 131] width 138 height 95
click at [13, 60] on div at bounding box center [306, 145] width 613 height 291
click at [604, 15] on div "Administrator Notes" at bounding box center [532, 10] width 162 height 20
click at [603, 11] on div "Administrator Notes" at bounding box center [532, 10] width 162 height 20
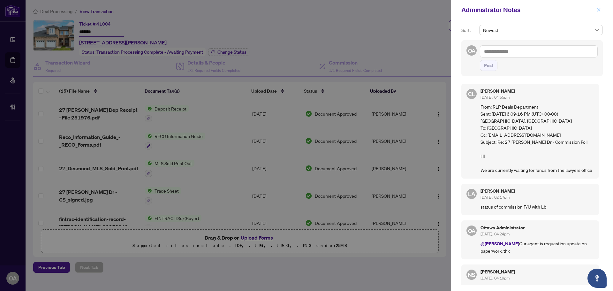
click at [599, 10] on icon "close" at bounding box center [599, 10] width 4 height 4
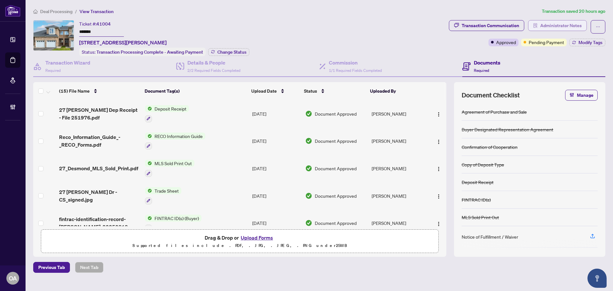
click at [558, 29] on span "Administrator Notes" at bounding box center [560, 25] width 41 height 10
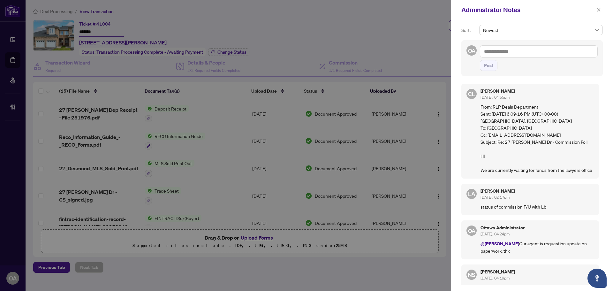
click at [524, 49] on textarea at bounding box center [539, 51] width 118 height 12
click at [599, 10] on icon "close" at bounding box center [599, 10] width 4 height 4
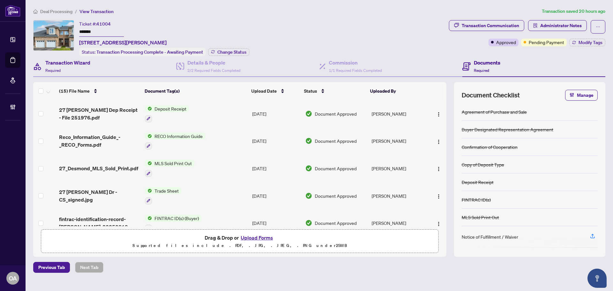
click at [108, 68] on div "Transaction Wizard Required" at bounding box center [104, 66] width 143 height 21
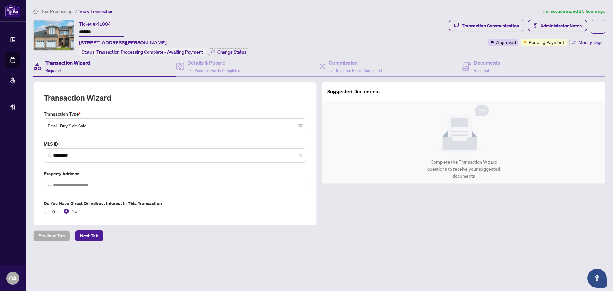
type input "**********"
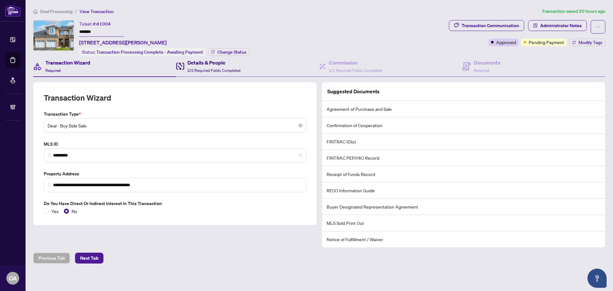
click at [227, 66] on div "Details & People 2/2 Required Fields Completed" at bounding box center [213, 66] width 53 height 15
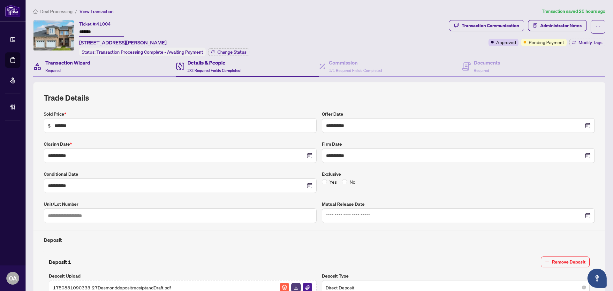
drag, startPoint x: 91, startPoint y: 66, endPoint x: 101, endPoint y: 72, distance: 11.4
click at [91, 66] on div "Transaction Wizard Required" at bounding box center [104, 66] width 143 height 21
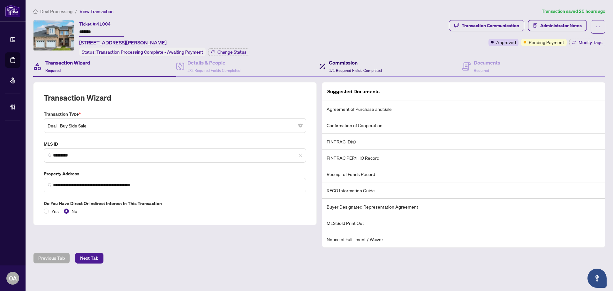
click at [333, 57] on div "Commission 1/1 Required Fields Completed" at bounding box center [390, 66] width 143 height 21
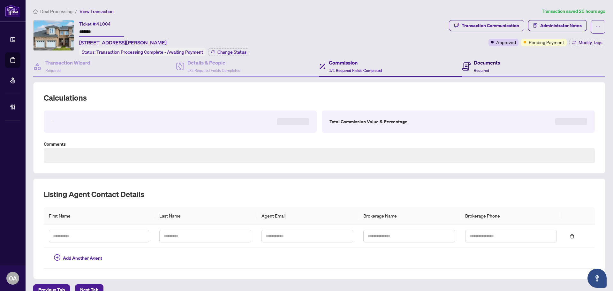
click at [470, 60] on div "Documents Required" at bounding box center [481, 66] width 38 height 15
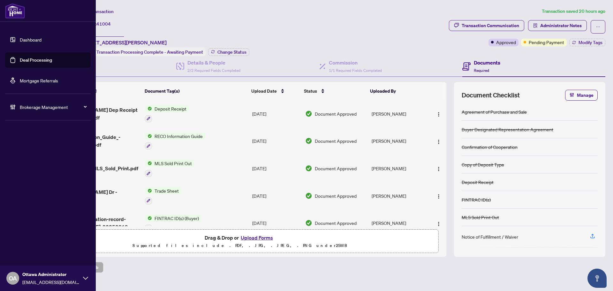
click at [20, 59] on link "Deal Processing" at bounding box center [36, 60] width 32 height 6
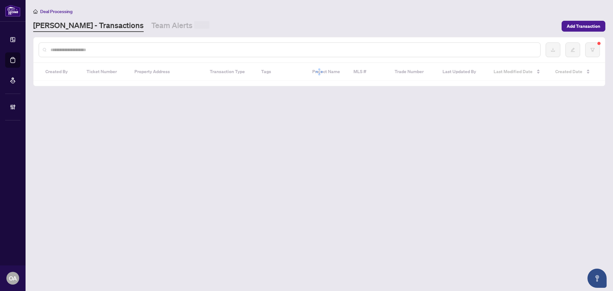
click at [117, 48] on input "text" at bounding box center [292, 49] width 485 height 7
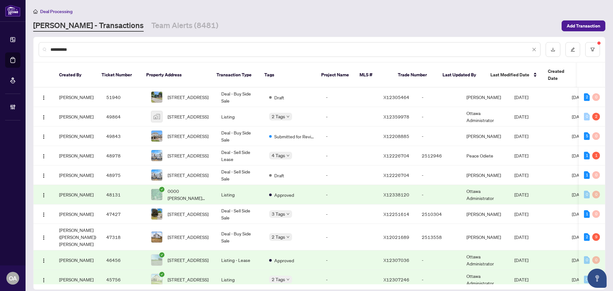
type input "**********"
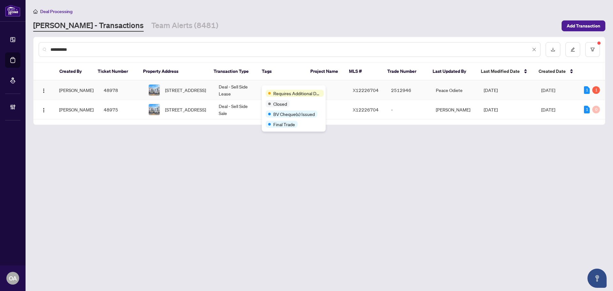
click at [197, 90] on span "53-53 Lentago Ave, Ottawa, Ontario K2J 7A1, Canada" at bounding box center [185, 90] width 41 height 7
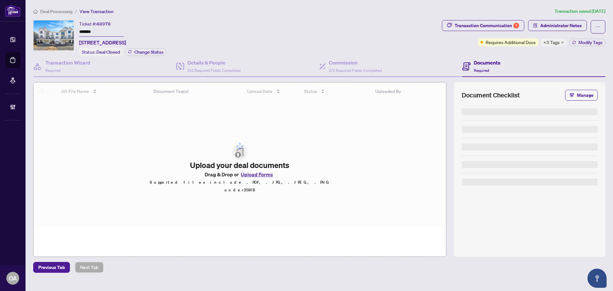
click at [512, 26] on div "Transaction Communication 1" at bounding box center [487, 25] width 64 height 10
type textarea "**********"
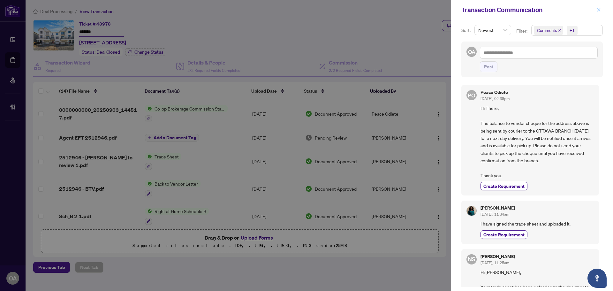
click at [599, 10] on icon "close" at bounding box center [599, 10] width 4 height 4
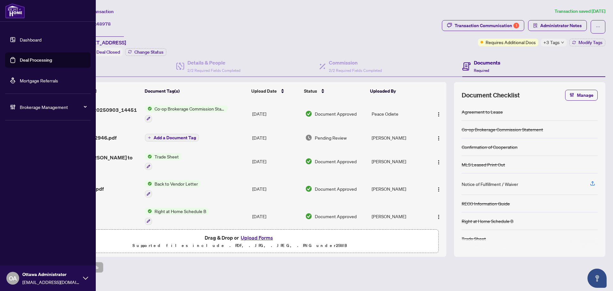
click at [35, 61] on link "Deal Processing" at bounding box center [36, 60] width 32 height 6
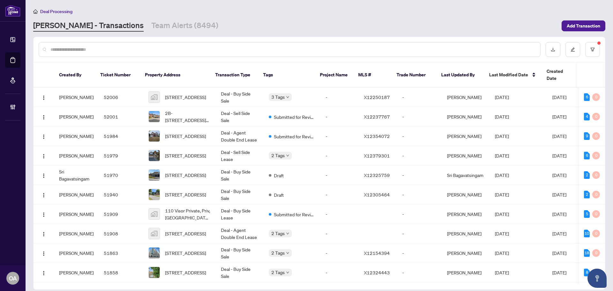
click at [113, 51] on input "text" at bounding box center [292, 49] width 485 height 7
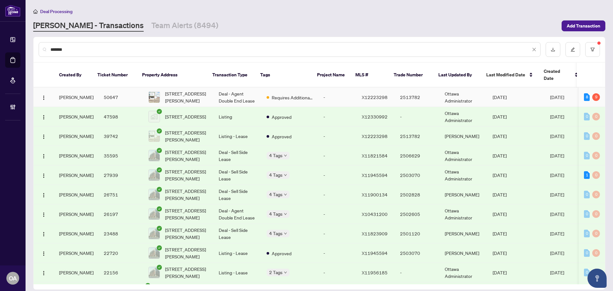
type input "*******"
click at [267, 96] on span at bounding box center [268, 97] width 3 height 3
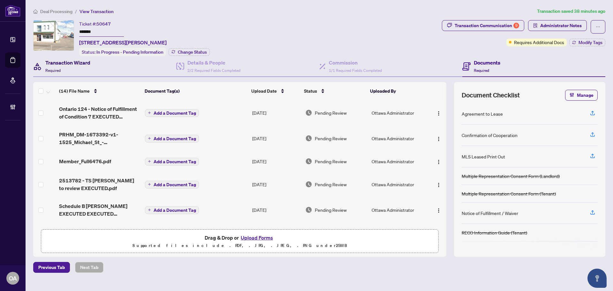
click at [77, 67] on div "Transaction Wizard Required" at bounding box center [67, 66] width 45 height 15
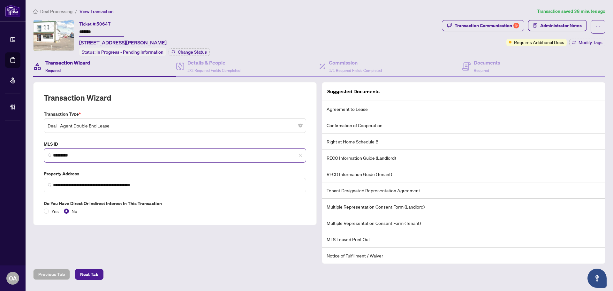
click at [73, 159] on span "*********" at bounding box center [175, 155] width 262 height 14
click at [73, 158] on span "*********" at bounding box center [175, 155] width 262 height 14
click at [76, 154] on input "*********" at bounding box center [177, 155] width 249 height 7
click at [474, 61] on div "Documents Required" at bounding box center [481, 66] width 38 height 15
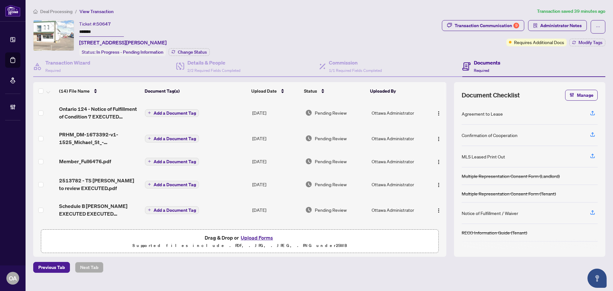
click at [95, 110] on span "Ontario 124 - Notice of Fulfillment of Condition 7 EXECUTED EXECUTED.pdf" at bounding box center [99, 112] width 81 height 15
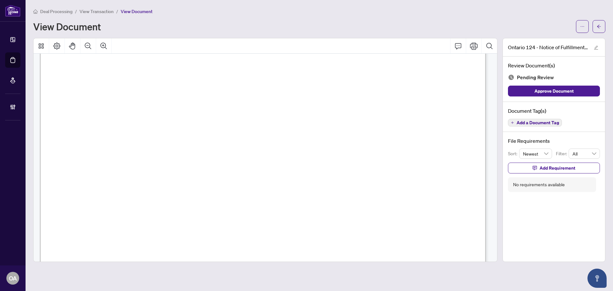
scroll to position [191, 0]
click at [599, 28] on icon "arrow-left" at bounding box center [599, 26] width 4 height 4
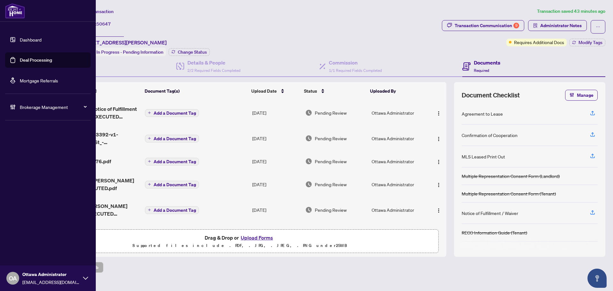
drag, startPoint x: 21, startPoint y: 60, endPoint x: 74, endPoint y: 60, distance: 53.0
click at [21, 60] on link "Deal Processing" at bounding box center [36, 60] width 32 height 6
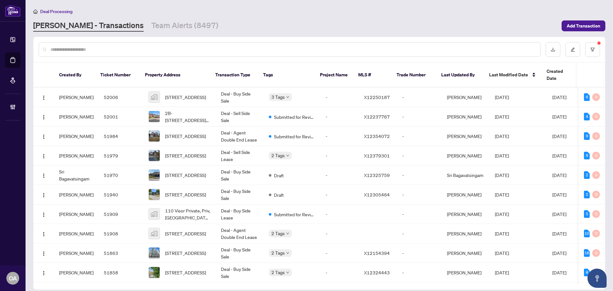
click at [133, 51] on input "text" at bounding box center [292, 49] width 485 height 7
type input "**********"
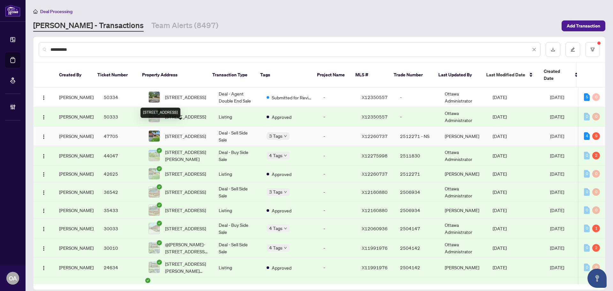
click at [178, 132] on span "101 Darlington Private, Ottawa, Ontario K1V 0X8, Canada" at bounding box center [185, 135] width 41 height 7
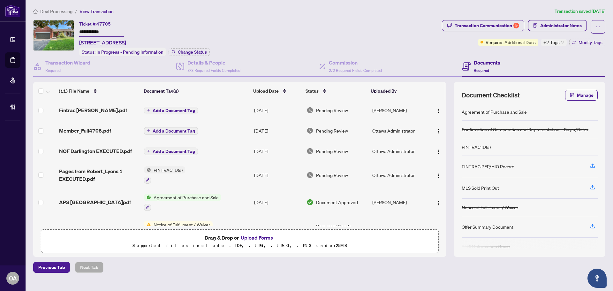
click at [472, 59] on div "Documents Required" at bounding box center [481, 66] width 38 height 15
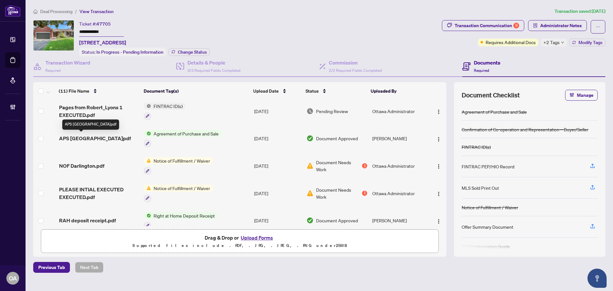
click at [82, 136] on span "APS Darlington.pdf" at bounding box center [95, 138] width 72 height 8
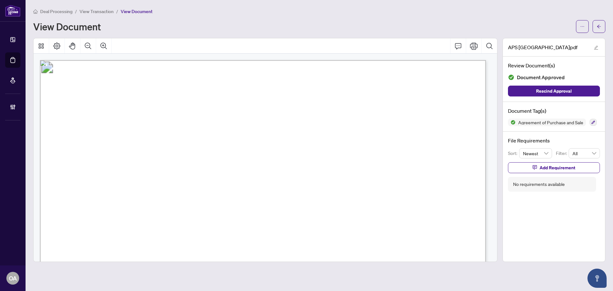
drag, startPoint x: 602, startPoint y: 26, endPoint x: 15, endPoint y: 56, distance: 587.8
click at [602, 26] on button "button" at bounding box center [598, 26] width 13 height 13
click at [15, 56] on li "Deal Processing" at bounding box center [12, 59] width 15 height 15
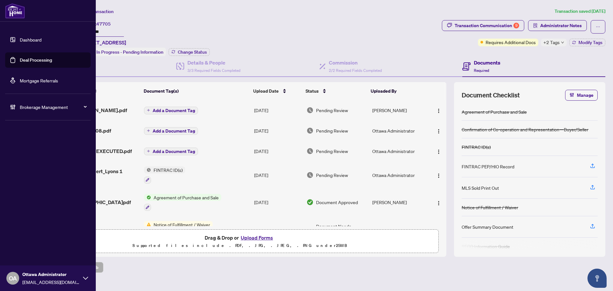
click at [28, 59] on link "Deal Processing" at bounding box center [36, 60] width 32 height 6
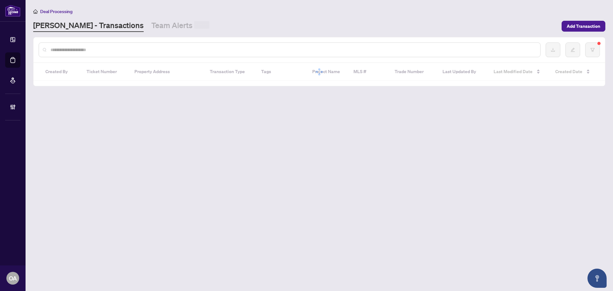
click at [104, 50] on input "text" at bounding box center [292, 49] width 485 height 7
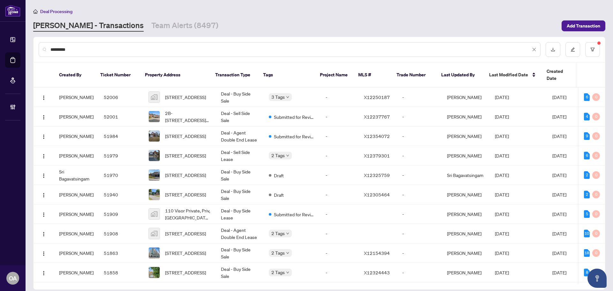
type input "**********"
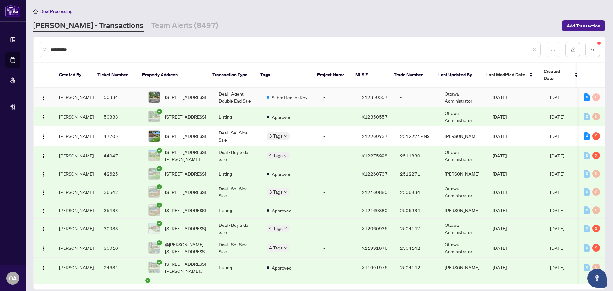
click at [214, 89] on td "Deal - Agent Double End Sale" at bounding box center [238, 96] width 48 height 19
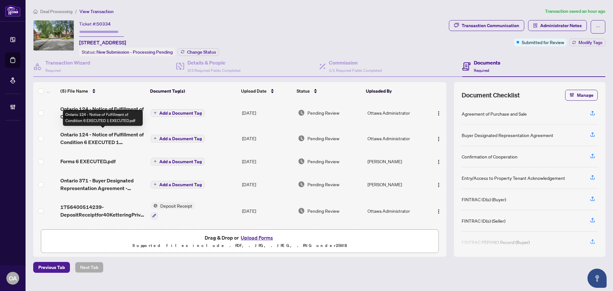
scroll to position [0, 0]
click at [105, 160] on span "Forms 6 EXECUTED.pdf" at bounding box center [87, 161] width 55 height 8
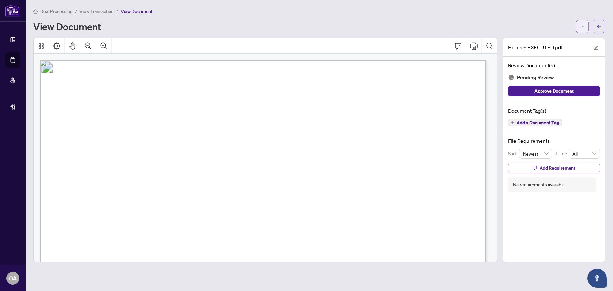
click at [581, 29] on span "button" at bounding box center [582, 26] width 4 height 10
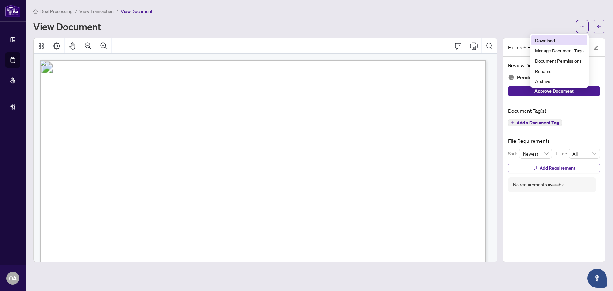
click at [552, 42] on span "Download" at bounding box center [559, 40] width 49 height 7
click at [602, 12] on div "Deal Processing / View Transaction / View Document" at bounding box center [319, 11] width 572 height 7
click at [600, 31] on span "button" at bounding box center [599, 26] width 4 height 10
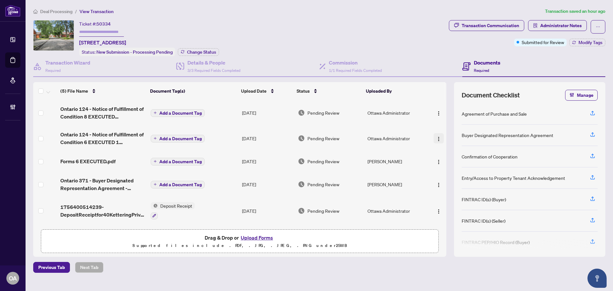
click at [434, 138] on button "button" at bounding box center [439, 138] width 10 height 10
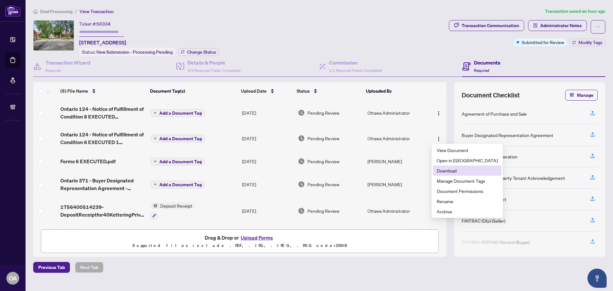
click at [451, 170] on span "Download" at bounding box center [467, 170] width 61 height 7
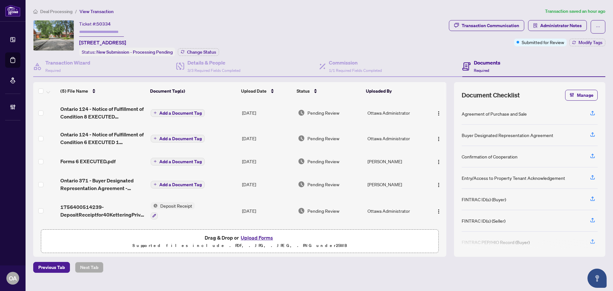
click at [437, 112] on img "button" at bounding box center [438, 113] width 5 height 5
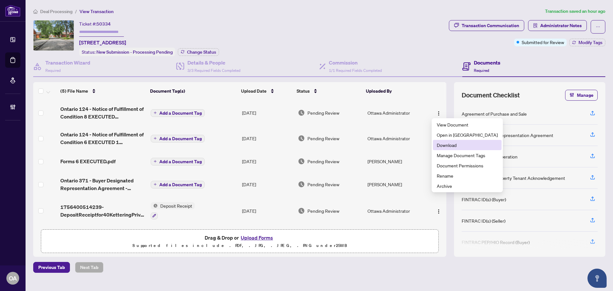
click at [449, 147] on span "Download" at bounding box center [467, 144] width 61 height 7
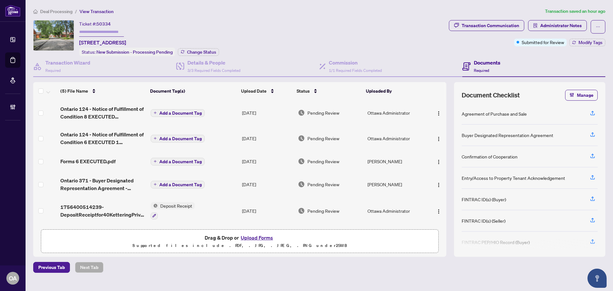
click at [424, 39] on div "Ticket #: 50334 40 Kettering Private, Ottawa, Ontario K1V 0X8, Canada Status: N…" at bounding box center [239, 38] width 413 height 36
click at [428, 54] on div "Ticket #: 50334 40 Kettering Private, Ottawa, Ontario K1V 0X8, Canada Status: N…" at bounding box center [239, 38] width 413 height 36
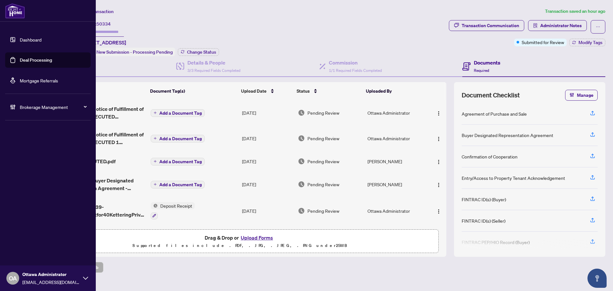
click at [20, 60] on link "Deal Processing" at bounding box center [36, 60] width 32 height 6
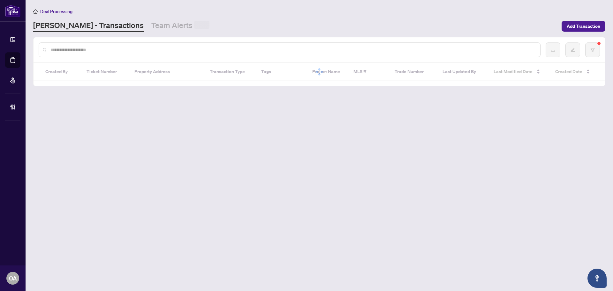
click at [114, 51] on input "text" at bounding box center [292, 49] width 485 height 7
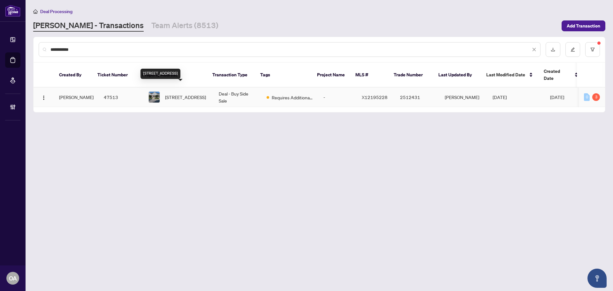
type input "**********"
click at [187, 94] on span "48 Edenvale Dr, Ottawa, Ontario K2K 0A3, Canada" at bounding box center [185, 97] width 41 height 7
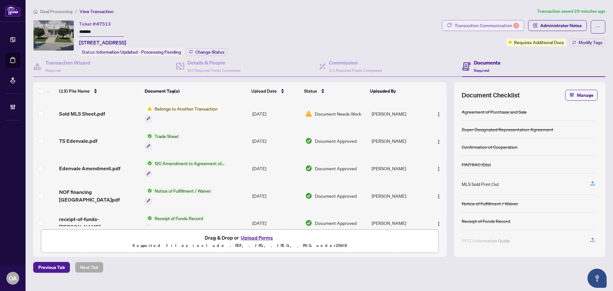
click at [500, 25] on div "Transaction Communication 3" at bounding box center [487, 25] width 64 height 10
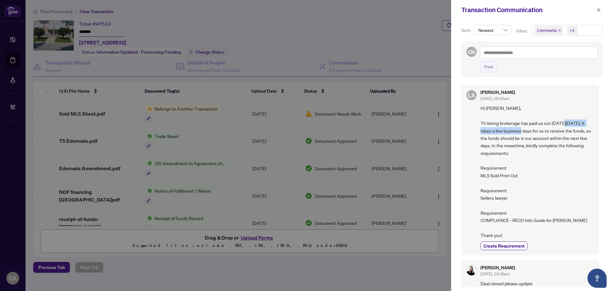
drag, startPoint x: 478, startPoint y: 132, endPoint x: 545, endPoint y: 131, distance: 67.0
click at [545, 131] on div "LA Luna Almuhanna Sep/08/2025, 09:42am Hi Carolyn, Th listing brokerage has pai…" at bounding box center [530, 170] width 138 height 170
click at [545, 131] on span "Hi Carolyn, Th listing brokerage has paid us out on Friday, September 5th. It t…" at bounding box center [536, 171] width 113 height 134
drag, startPoint x: 513, startPoint y: 132, endPoint x: 564, endPoint y: 132, distance: 51.7
click at [564, 132] on span "Hi Carolyn, Th listing brokerage has paid us out on Friday, September 5th. It t…" at bounding box center [536, 171] width 113 height 134
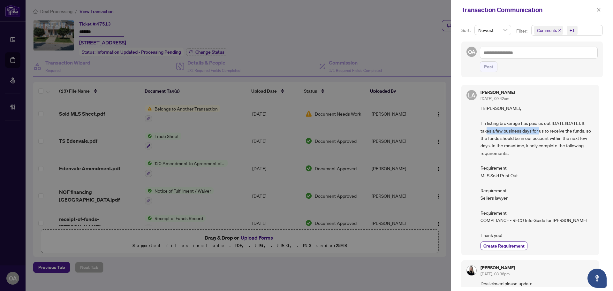
drag, startPoint x: 564, startPoint y: 132, endPoint x: 512, endPoint y: 138, distance: 52.4
click at [564, 131] on span "Hi Carolyn, Th listing brokerage has paid us out on Friday, September 5th. It t…" at bounding box center [536, 171] width 113 height 134
drag, startPoint x: 484, startPoint y: 141, endPoint x: 558, endPoint y: 141, distance: 74.1
click at [558, 141] on span "Hi Carolyn, Th listing brokerage has paid us out on Friday, September 5th. It t…" at bounding box center [536, 171] width 113 height 134
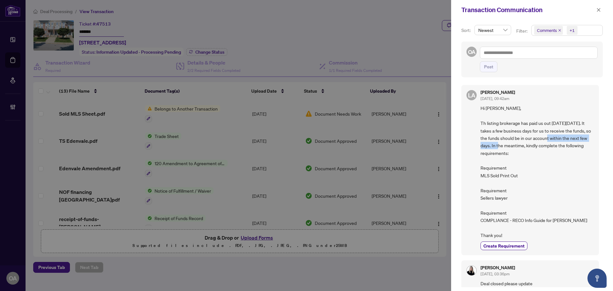
drag, startPoint x: 481, startPoint y: 147, endPoint x: 545, endPoint y: 147, distance: 64.2
click at [545, 147] on span "Hi Carolyn, Th listing brokerage has paid us out on Friday, September 5th. It t…" at bounding box center [536, 171] width 113 height 134
drag, startPoint x: 492, startPoint y: 218, endPoint x: 581, endPoint y: 220, distance: 89.1
click at [581, 220] on span "Hi Carolyn, Th listing brokerage has paid us out on Friday, September 5th. It t…" at bounding box center [536, 171] width 113 height 134
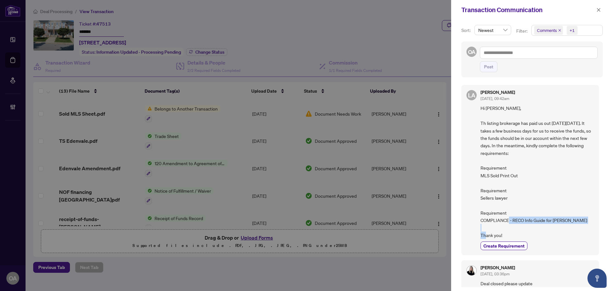
click at [581, 220] on span "Hi Carolyn, Th listing brokerage has paid us out on Friday, September 5th. It t…" at bounding box center [536, 171] width 113 height 134
drag, startPoint x: 529, startPoint y: 221, endPoint x: 522, endPoint y: 221, distance: 7.0
click at [522, 221] on span "Hi Carolyn, Th listing brokerage has paid us out on Friday, September 5th. It t…" at bounding box center [536, 171] width 113 height 134
click at [517, 221] on span "Hi Carolyn, Th listing brokerage has paid us out on Friday, September 5th. It t…" at bounding box center [536, 171] width 113 height 134
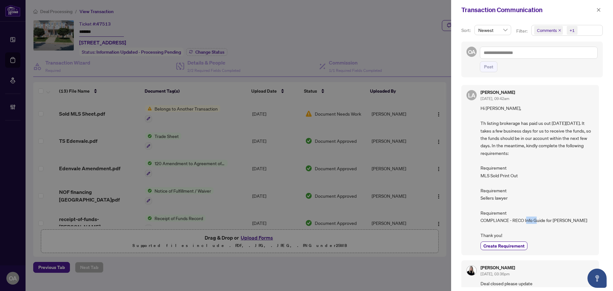
click at [517, 221] on span "Hi Carolyn, Th listing brokerage has paid us out on Friday, September 5th. It t…" at bounding box center [536, 171] width 113 height 134
click at [518, 221] on span "Hi Carolyn, Th listing brokerage has paid us out on Friday, September 5th. It t…" at bounding box center [536, 171] width 113 height 134
click at [519, 221] on span "Hi Carolyn, Th listing brokerage has paid us out on Friday, September 5th. It t…" at bounding box center [536, 171] width 113 height 134
click at [600, 7] on span "button" at bounding box center [598, 10] width 4 height 10
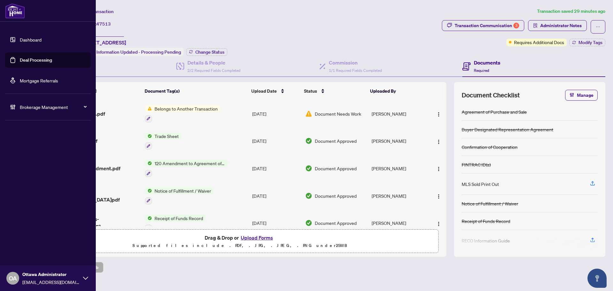
click at [20, 57] on link "Deal Processing" at bounding box center [36, 60] width 32 height 6
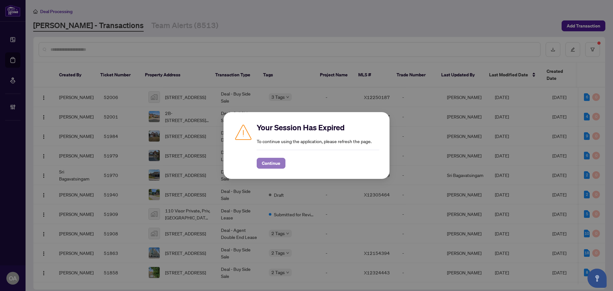
click at [278, 165] on span "Continue" at bounding box center [271, 163] width 19 height 10
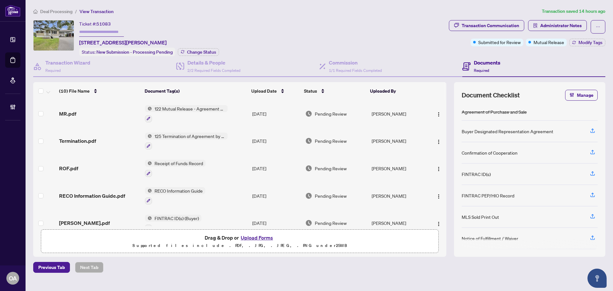
click at [100, 107] on td "MR.pdf" at bounding box center [100, 113] width 86 height 27
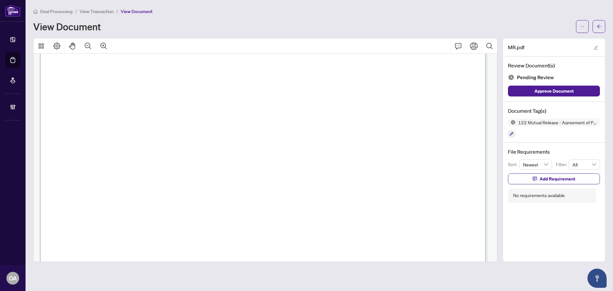
scroll to position [96, 0]
click at [95, 45] on button "Zoom Out" at bounding box center [87, 45] width 15 height 15
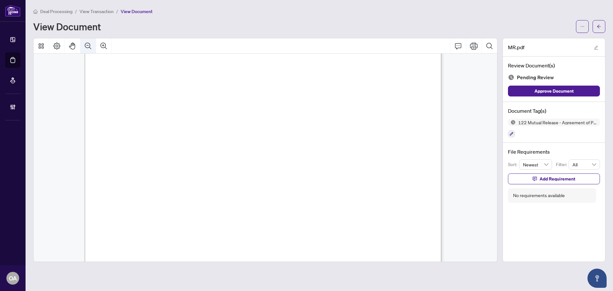
click at [94, 45] on button "Zoom Out" at bounding box center [87, 45] width 15 height 15
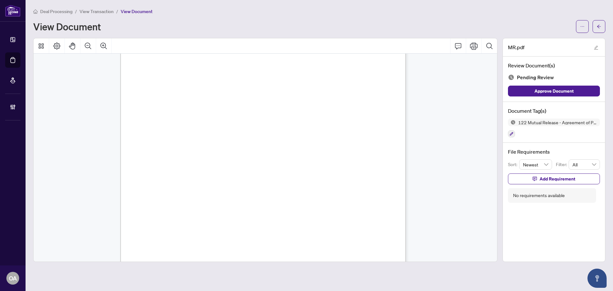
scroll to position [0, 0]
click at [322, 121] on span "[PERSON_NAME]" at bounding box center [335, 119] width 32 height 4
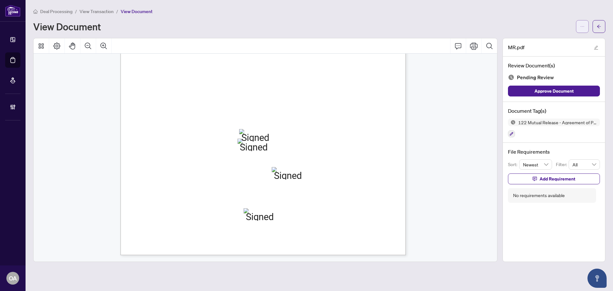
click at [577, 22] on button "button" at bounding box center [582, 26] width 13 height 13
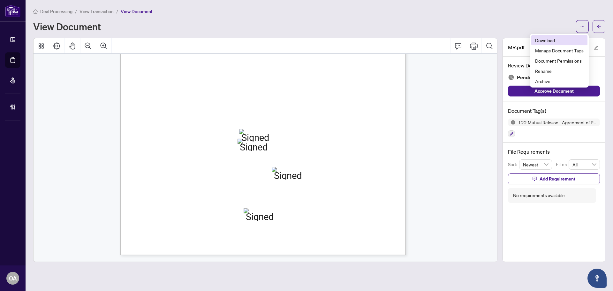
click at [575, 40] on span "Download" at bounding box center [559, 40] width 49 height 7
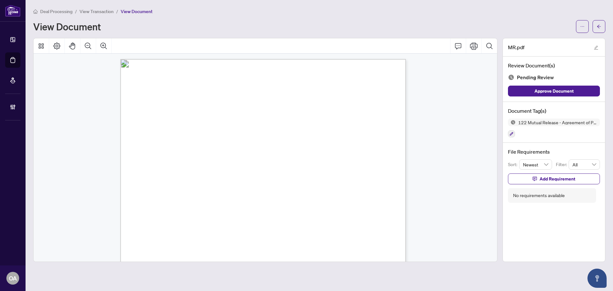
scroll to position [0, 0]
click at [599, 21] on button "button" at bounding box center [598, 26] width 13 height 13
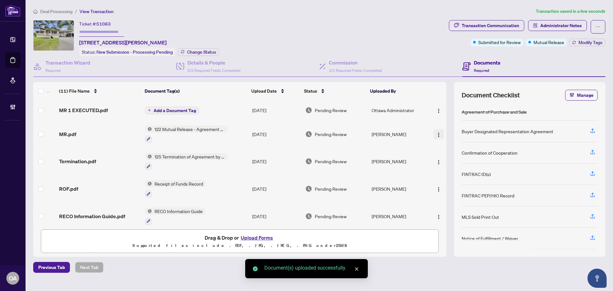
click at [439, 134] on img "button" at bounding box center [438, 134] width 5 height 5
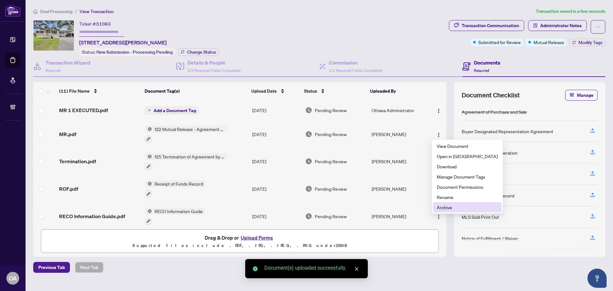
click at [446, 206] on span "Archive" at bounding box center [467, 207] width 61 height 7
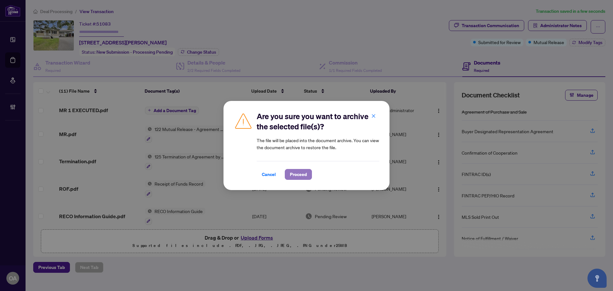
click at [305, 178] on span "Proceed" at bounding box center [298, 174] width 17 height 10
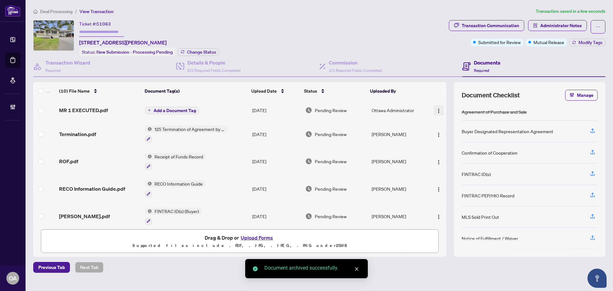
click at [437, 107] on span "button" at bounding box center [438, 110] width 5 height 7
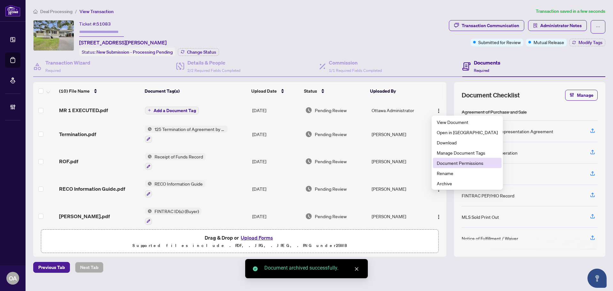
click at [451, 162] on span "Document Permissions" at bounding box center [467, 162] width 61 height 7
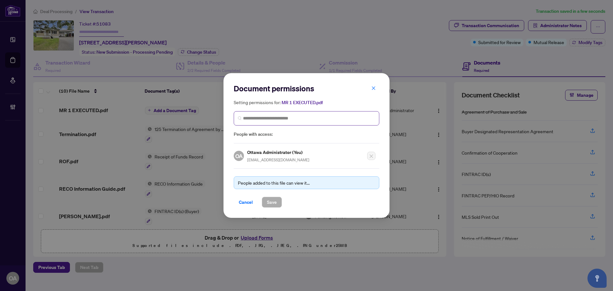
click at [267, 122] on span at bounding box center [307, 118] width 146 height 14
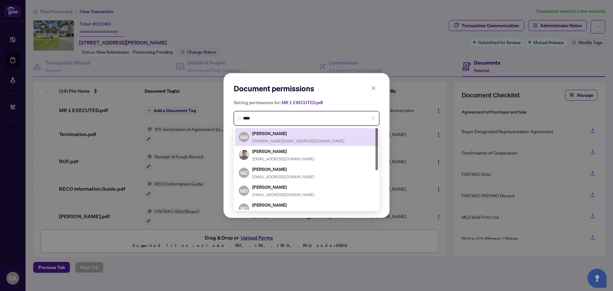
drag, startPoint x: 268, startPoint y: 117, endPoint x: 216, endPoint y: 119, distance: 51.4
click at [219, 118] on div "Document permissions Setting permissions for: MR 1 EXECUTED.pdf **** 2105 2111 …" at bounding box center [306, 145] width 613 height 291
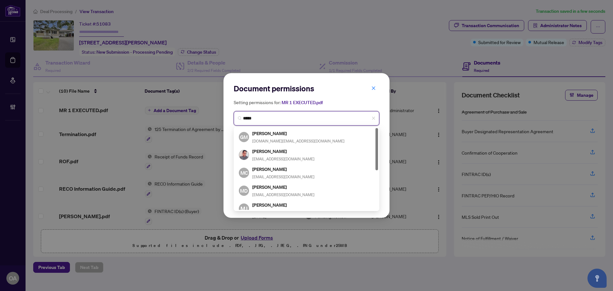
type input "******"
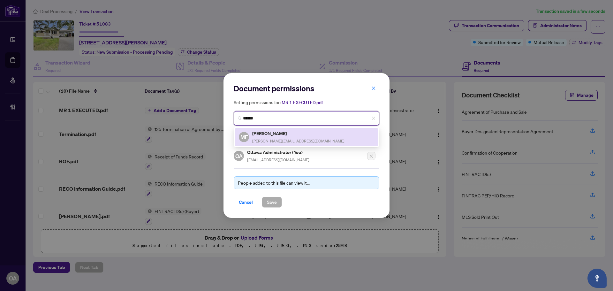
click at [295, 138] on div "MF [PERSON_NAME] [PERSON_NAME][EMAIL_ADDRESS][DOMAIN_NAME]" at bounding box center [306, 137] width 135 height 15
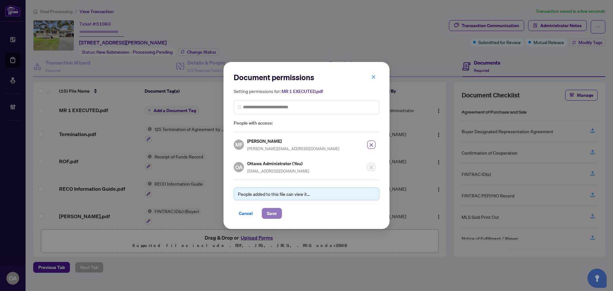
click at [271, 214] on span "Save" at bounding box center [272, 213] width 10 height 10
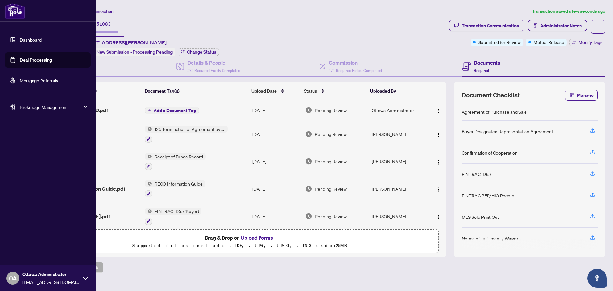
click at [20, 57] on link "Deal Processing" at bounding box center [36, 60] width 32 height 6
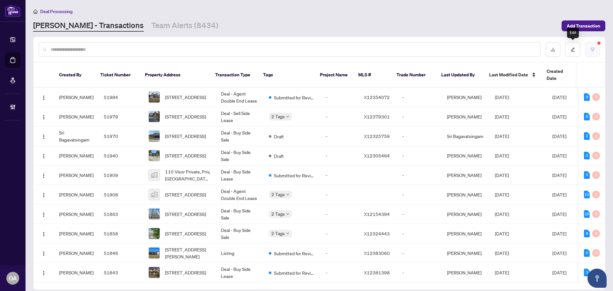
click at [595, 46] on button "button" at bounding box center [592, 49] width 15 height 15
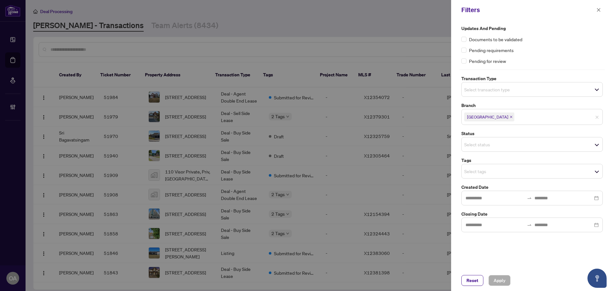
click at [498, 88] on input "search" at bounding box center [486, 90] width 45 height 8
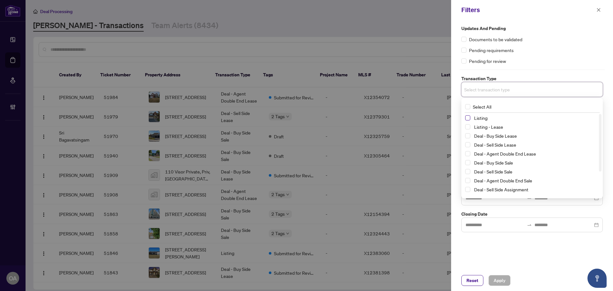
click at [467, 117] on span "Select Listing" at bounding box center [467, 117] width 5 height 5
click at [468, 129] on span "Select Listing - Lease" at bounding box center [467, 127] width 5 height 5
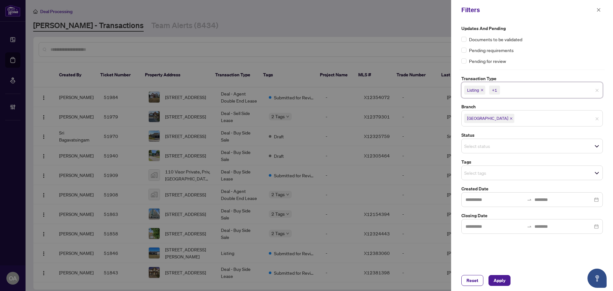
click at [527, 53] on div "Pending requirements" at bounding box center [531, 50] width 141 height 7
click at [492, 173] on input "search" at bounding box center [486, 173] width 45 height 8
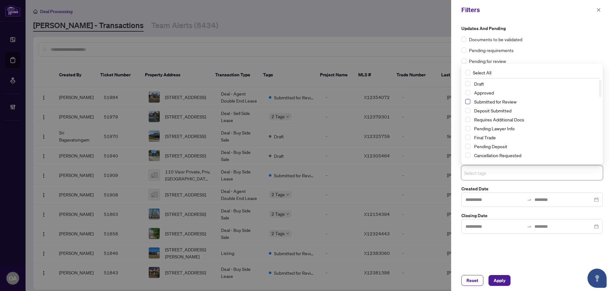
click at [468, 101] on span "Select Submitted for Review" at bounding box center [467, 101] width 5 height 5
click at [502, 279] on span "Apply" at bounding box center [500, 280] width 12 height 10
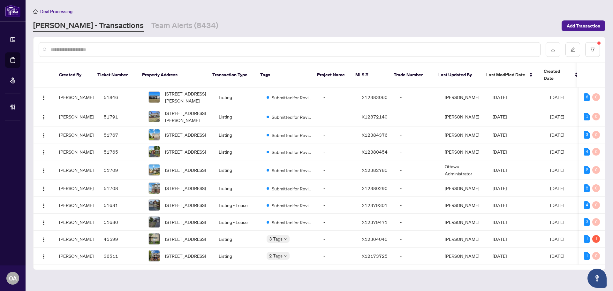
click at [87, 47] on input "text" at bounding box center [292, 49] width 485 height 7
